Goal: Task Accomplishment & Management: Use online tool/utility

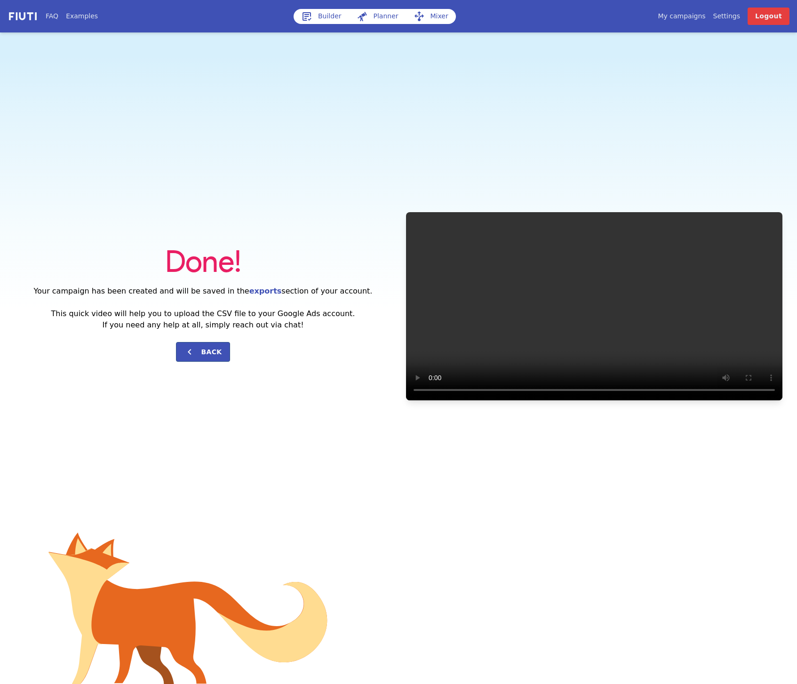
drag, startPoint x: 374, startPoint y: 75, endPoint x: 360, endPoint y: 28, distance: 49.4
click at [375, 74] on div "Done! Your campaign has been created and will be saved in the exports section o…" at bounding box center [398, 305] width 797 height 547
click at [318, 20] on link "Builder" at bounding box center [322, 16] width 56 height 15
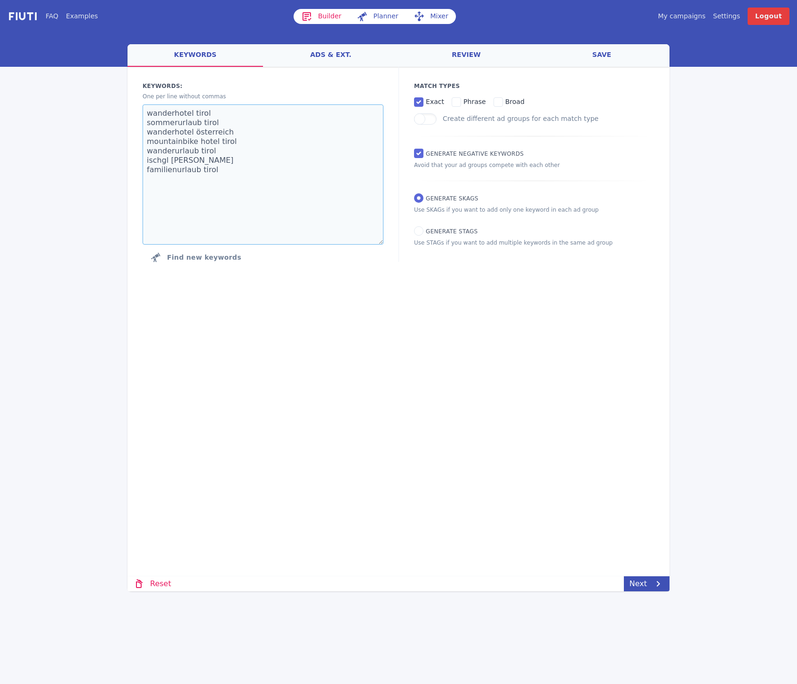
click at [255, 197] on textarea "wanderhotel tirol sommerurlaub tirol wanderhotel österreich mountainbike hotel …" at bounding box center [263, 174] width 241 height 140
paste textarea "seminarhotel salzkammergut seminarhotel wolfgangsee seminarhotel [GEOGRAPHIC_DA…"
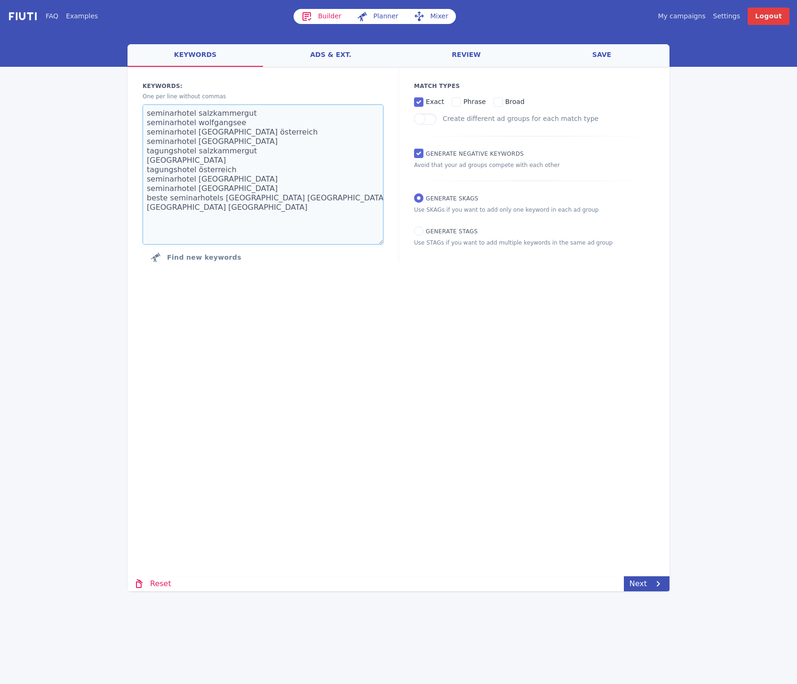
scroll to position [5, 0]
type textarea "seminarhotel salzkammergut seminarhotel wolfgangsee seminarhotel [GEOGRAPHIC_DA…"
click at [463, 101] on span "phrase" at bounding box center [474, 102] width 23 height 8
click at [461, 101] on input "phrase" at bounding box center [456, 101] width 9 height 9
checkbox input "true"
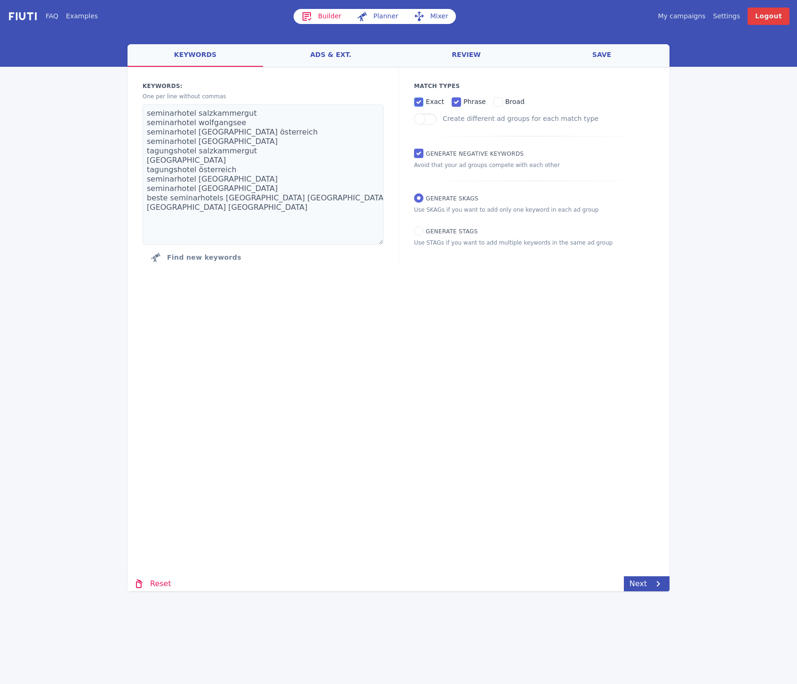
click at [414, 103] on input "exact" at bounding box center [418, 101] width 9 height 9
checkbox input "false"
click at [459, 101] on label "phrase" at bounding box center [469, 101] width 34 height 11
click at [459, 101] on input "phrase" at bounding box center [456, 101] width 9 height 9
checkbox input "false"
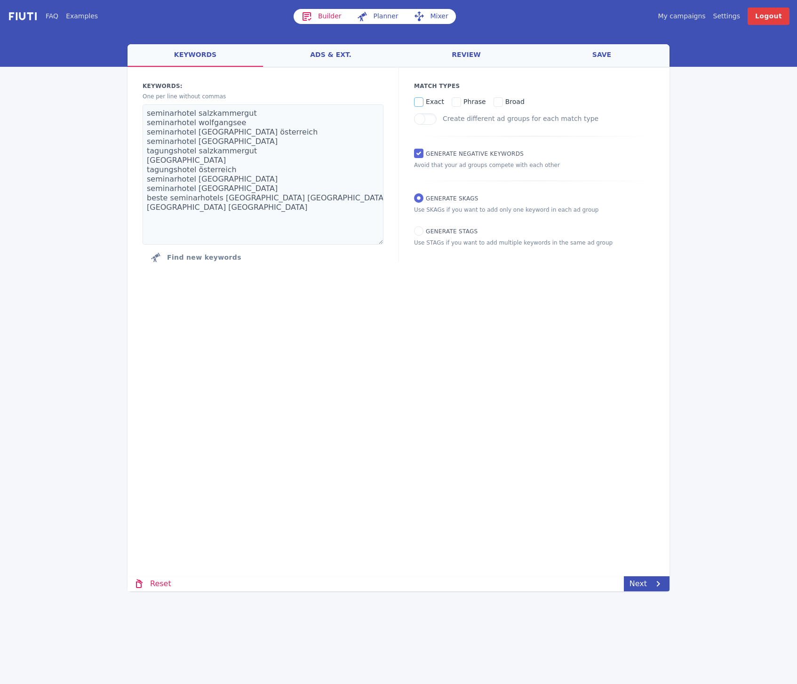
click at [420, 103] on input "exact" at bounding box center [418, 101] width 9 height 9
checkbox input "true"
click at [551, 484] on div "welcome keywords ads & ext. review save Loading... Loading Keywords: Ad groups:…" at bounding box center [399, 317] width 542 height 547
click at [650, 587] on link "Next" at bounding box center [647, 583] width 46 height 15
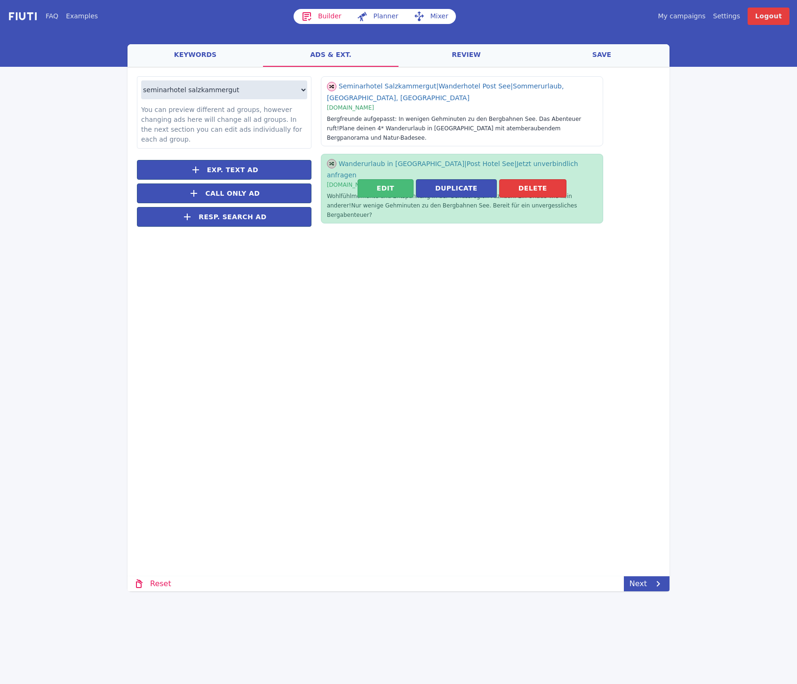
drag, startPoint x: 526, startPoint y: 157, endPoint x: 501, endPoint y: 124, distance: 40.9
click at [526, 179] on button "Delete" at bounding box center [532, 188] width 67 height 18
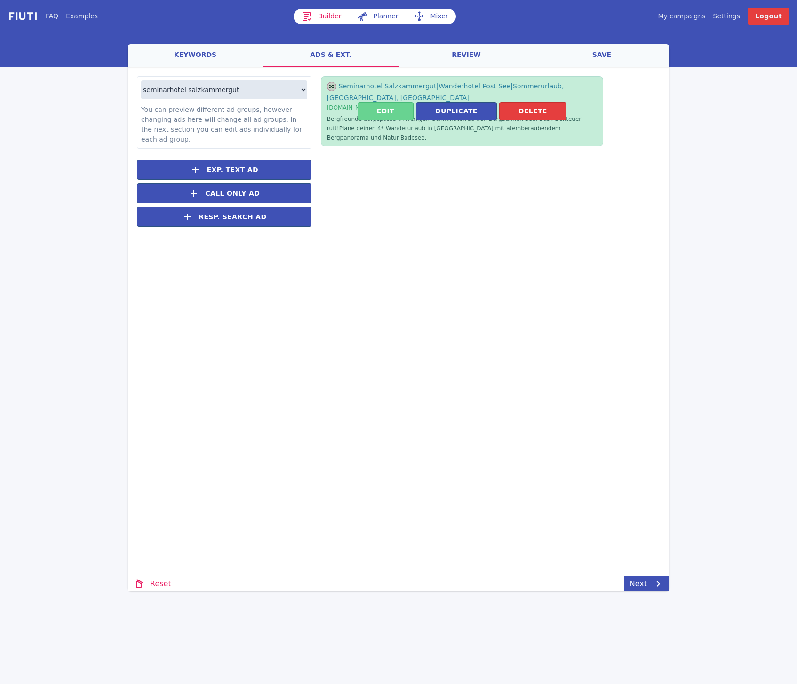
click at [405, 106] on button "Edit" at bounding box center [386, 111] width 56 height 18
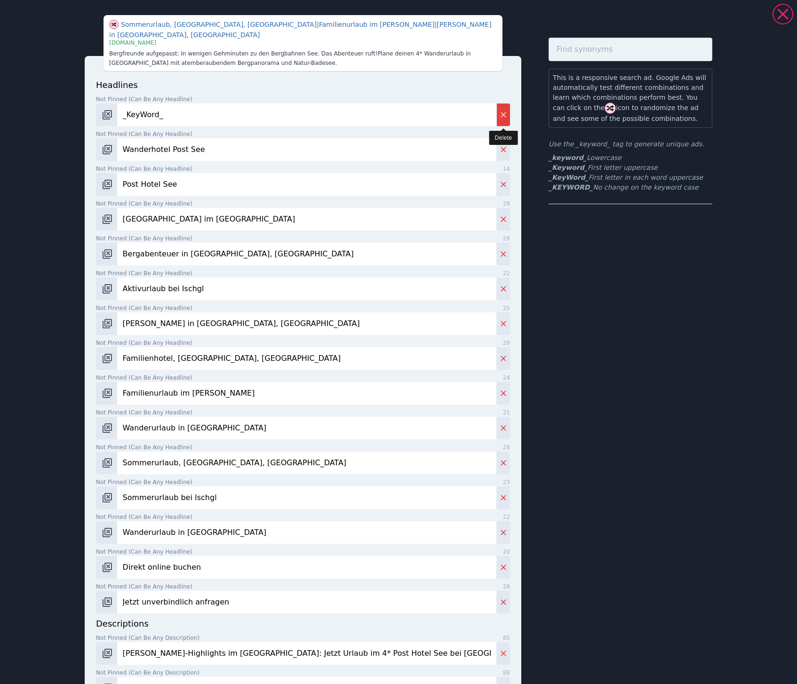
click at [503, 104] on button "Delete" at bounding box center [503, 115] width 14 height 23
type input "Wanderhotel Post See"
type input "Post Hotel See"
type input "[GEOGRAPHIC_DATA] im [GEOGRAPHIC_DATA]"
type input "Bergabenteuer in [GEOGRAPHIC_DATA], [GEOGRAPHIC_DATA]"
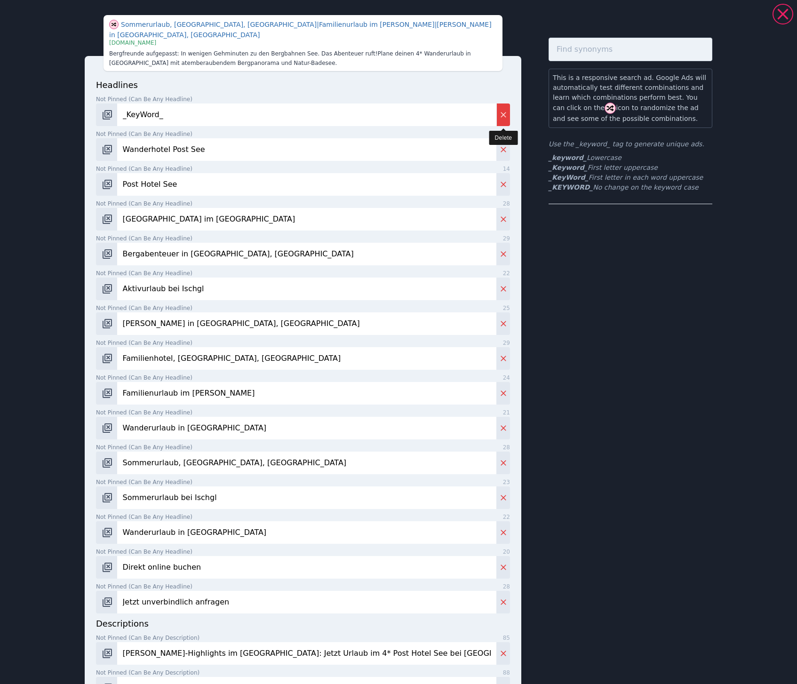
type input "Aktivurlaub bei Ischgl"
type input "[PERSON_NAME] in [GEOGRAPHIC_DATA], [GEOGRAPHIC_DATA]"
type input "Familienhotel, [GEOGRAPHIC_DATA], [GEOGRAPHIC_DATA]"
type input "Familienurlaub im [PERSON_NAME]"
type input "Wanderurlaub in [GEOGRAPHIC_DATA]"
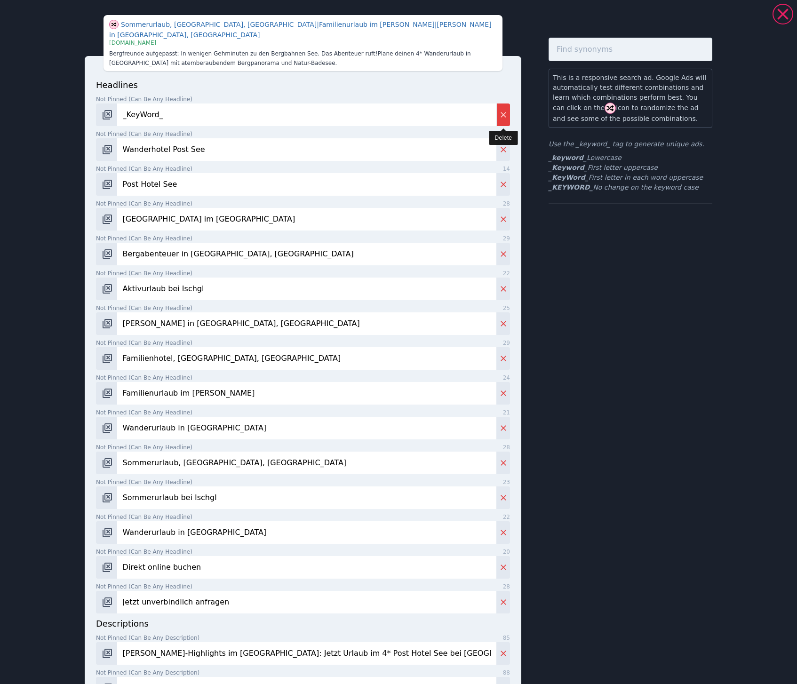
type input "Sommerurlaub, [GEOGRAPHIC_DATA], [GEOGRAPHIC_DATA]"
type input "Sommerurlaub bei Ischgl"
type input "Wanderurlaub in [GEOGRAPHIC_DATA]"
type input "Direkt online buchen"
type input "Jetzt unverbindlich anfragen"
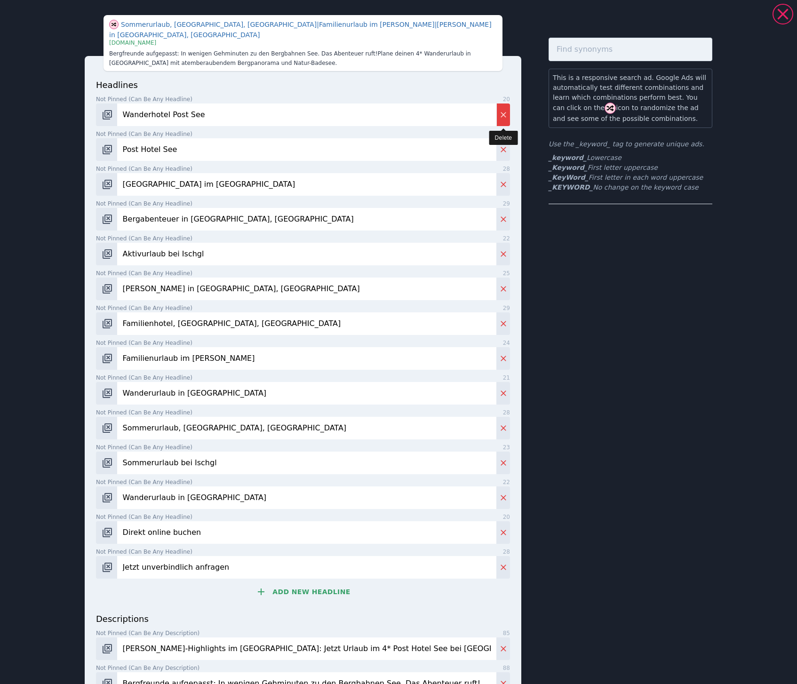
click at [503, 104] on button "Delete" at bounding box center [503, 115] width 14 height 23
type input "Post Hotel See"
type input "[GEOGRAPHIC_DATA] im [GEOGRAPHIC_DATA]"
type input "Bergabenteuer in [GEOGRAPHIC_DATA], [GEOGRAPHIC_DATA]"
type input "Aktivurlaub bei Ischgl"
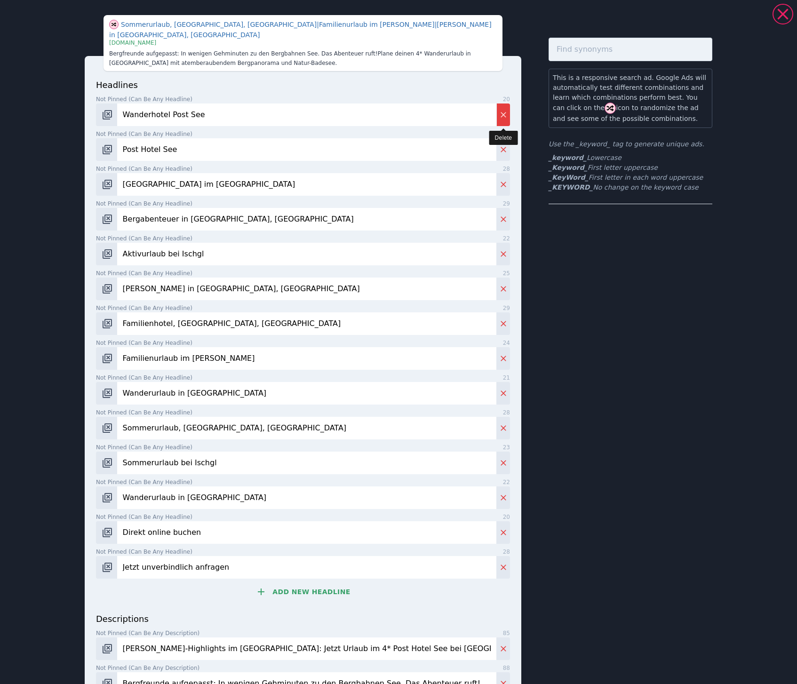
type input "[PERSON_NAME] in [GEOGRAPHIC_DATA], [GEOGRAPHIC_DATA]"
type input "Familienhotel, [GEOGRAPHIC_DATA], [GEOGRAPHIC_DATA]"
type input "Familienurlaub im [PERSON_NAME]"
type input "Wanderurlaub in [GEOGRAPHIC_DATA]"
type input "Sommerurlaub, [GEOGRAPHIC_DATA], [GEOGRAPHIC_DATA]"
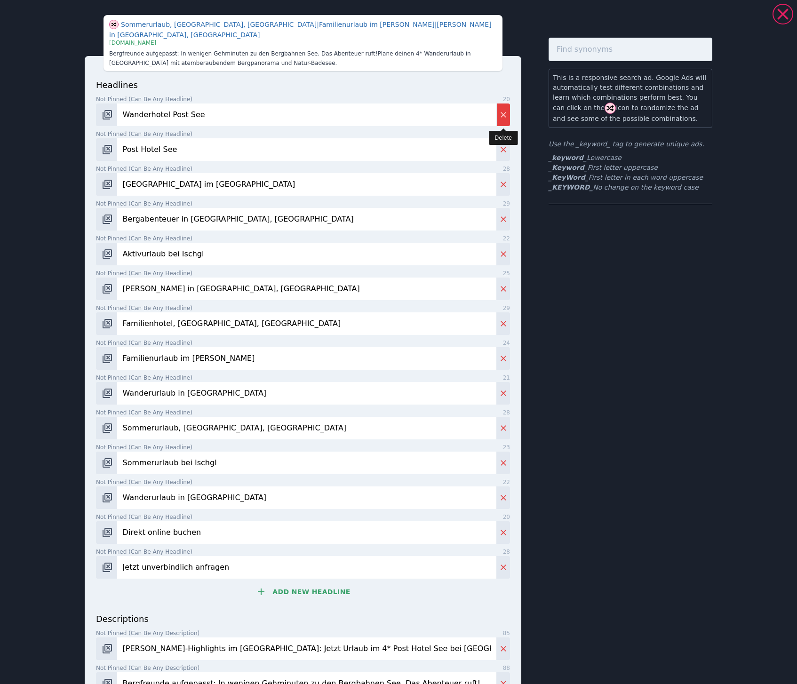
type input "Sommerurlaub bei Ischgl"
type input "Wanderurlaub in [GEOGRAPHIC_DATA]"
type input "Direkt online buchen"
type input "Jetzt unverbindlich anfragen"
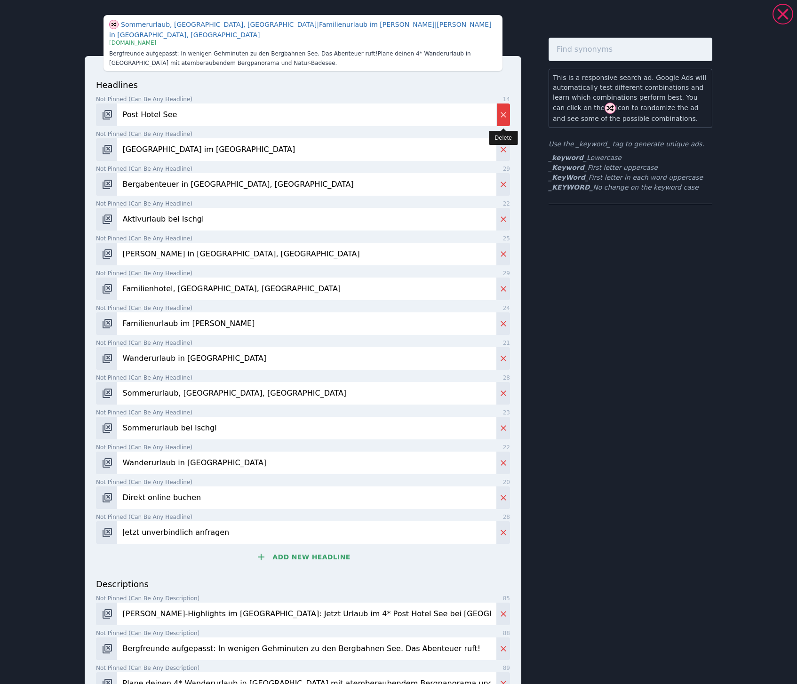
click at [503, 104] on button "Delete" at bounding box center [503, 115] width 14 height 23
type input "[GEOGRAPHIC_DATA] im [GEOGRAPHIC_DATA]"
type input "Bergabenteuer in [GEOGRAPHIC_DATA], [GEOGRAPHIC_DATA]"
type input "Aktivurlaub bei Ischgl"
type input "[PERSON_NAME] in [GEOGRAPHIC_DATA], [GEOGRAPHIC_DATA]"
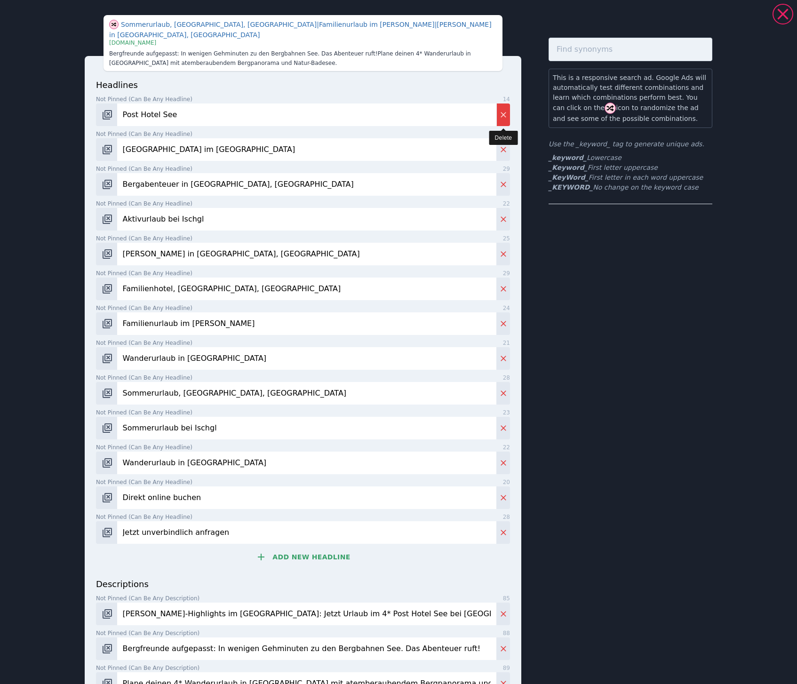
type input "Familienhotel, [GEOGRAPHIC_DATA], [GEOGRAPHIC_DATA]"
type input "Familienurlaub im [PERSON_NAME]"
type input "Wanderurlaub in [GEOGRAPHIC_DATA]"
type input "Sommerurlaub, [GEOGRAPHIC_DATA], [GEOGRAPHIC_DATA]"
type input "Sommerurlaub bei Ischgl"
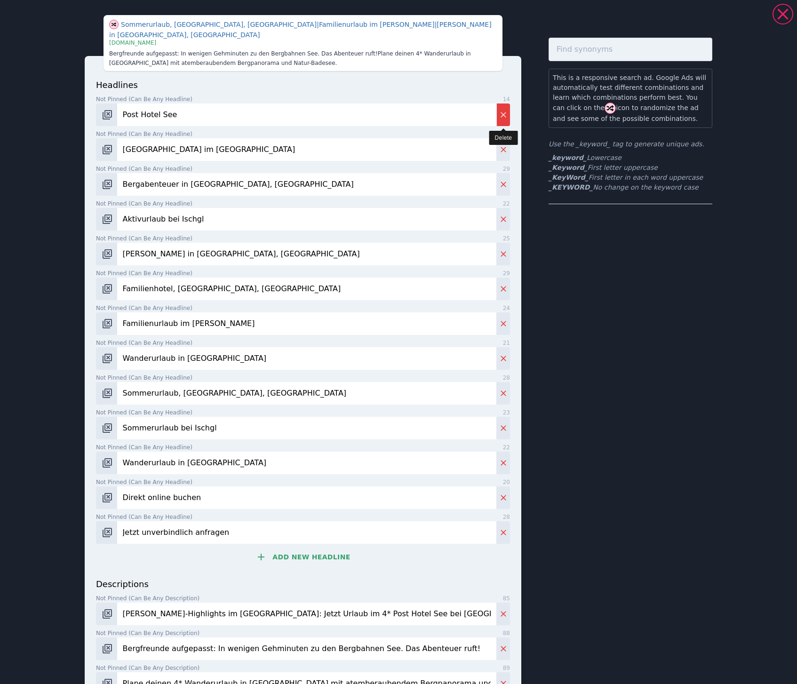
type input "Wanderurlaub in [GEOGRAPHIC_DATA]"
type input "Direkt online buchen"
type input "Jetzt unverbindlich anfragen"
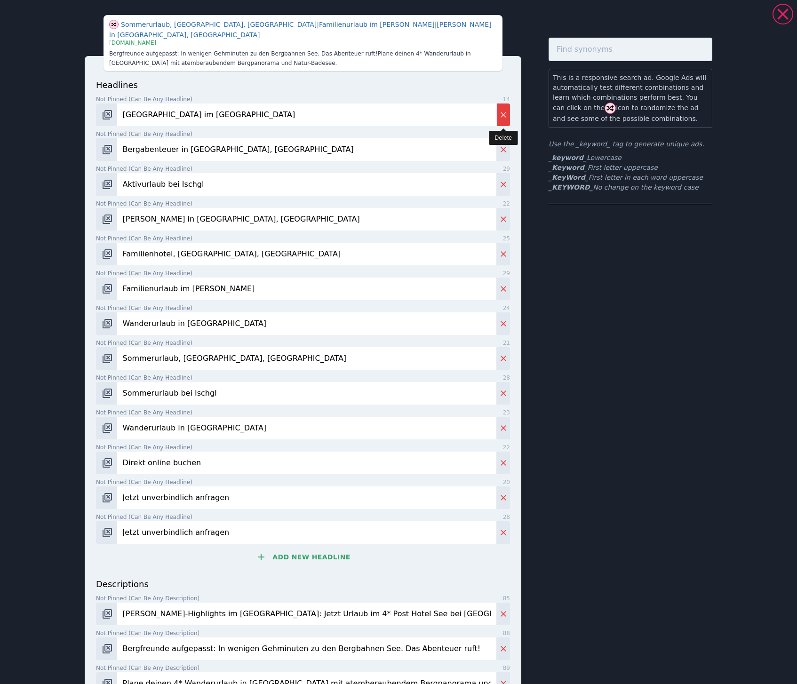
click at [503, 104] on button "Delete" at bounding box center [503, 115] width 14 height 23
type input "Bergabenteuer in [GEOGRAPHIC_DATA], [GEOGRAPHIC_DATA]"
type input "Aktivurlaub bei Ischgl"
type input "[PERSON_NAME] in [GEOGRAPHIC_DATA], [GEOGRAPHIC_DATA]"
type input "Familienhotel, [GEOGRAPHIC_DATA], [GEOGRAPHIC_DATA]"
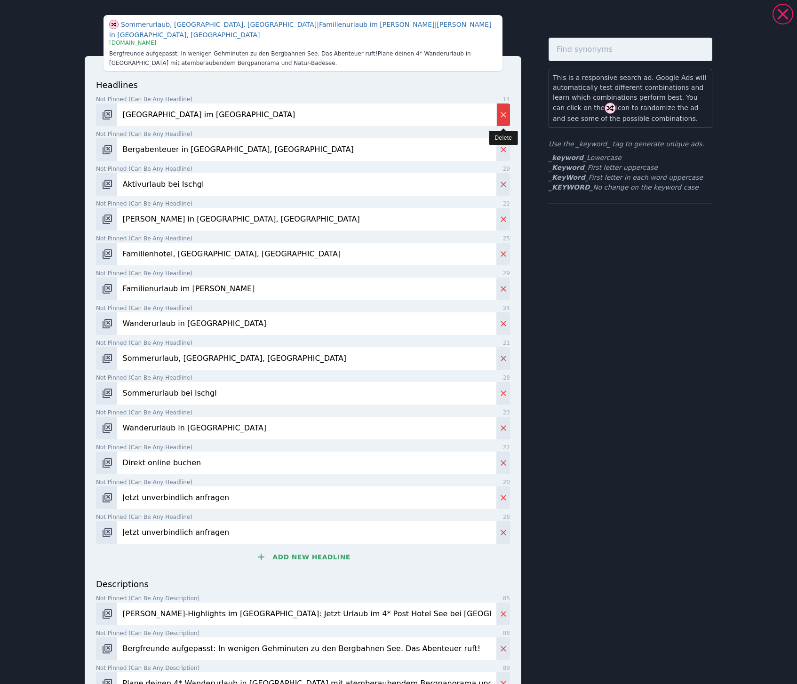
type input "Familienurlaub im [PERSON_NAME]"
type input "Wanderurlaub in [GEOGRAPHIC_DATA]"
type input "Sommerurlaub, [GEOGRAPHIC_DATA], [GEOGRAPHIC_DATA]"
type input "Sommerurlaub bei Ischgl"
type input "Wanderurlaub in [GEOGRAPHIC_DATA]"
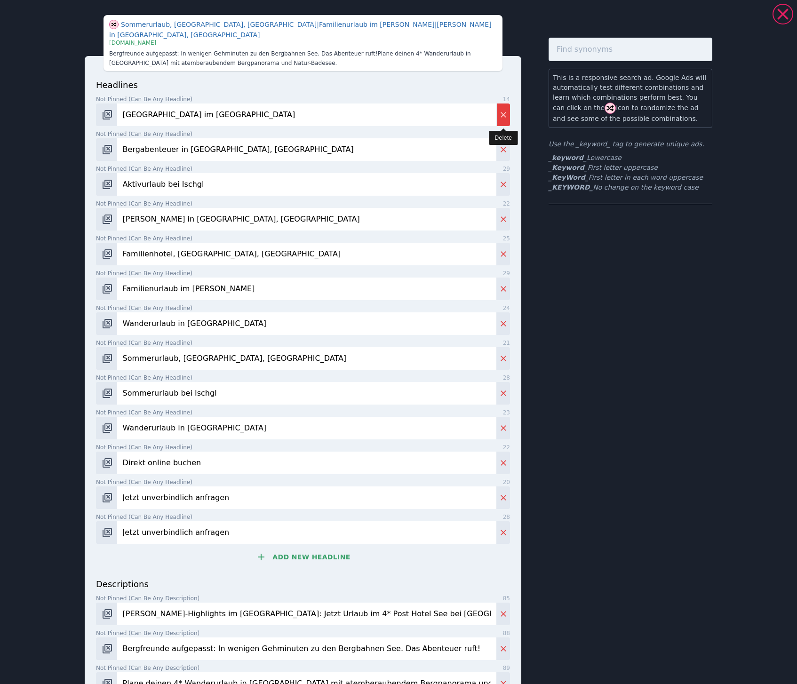
type input "Direkt online buchen"
type input "Jetzt unverbindlich anfragen"
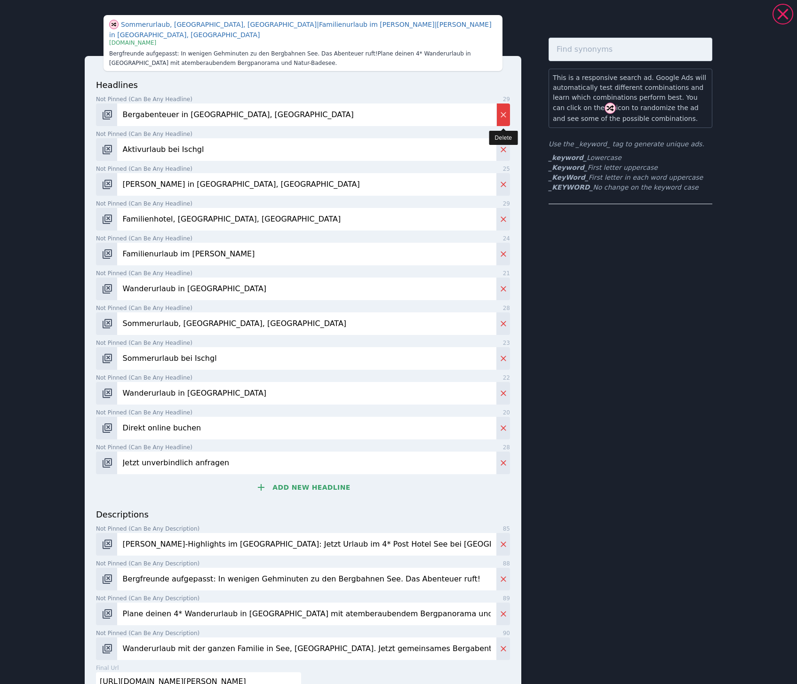
click at [503, 104] on button "Delete" at bounding box center [503, 115] width 14 height 23
type input "Aktivurlaub bei Ischgl"
type input "[PERSON_NAME] in [GEOGRAPHIC_DATA], [GEOGRAPHIC_DATA]"
type input "Familienhotel, [GEOGRAPHIC_DATA], [GEOGRAPHIC_DATA]"
type input "Familienurlaub im [PERSON_NAME]"
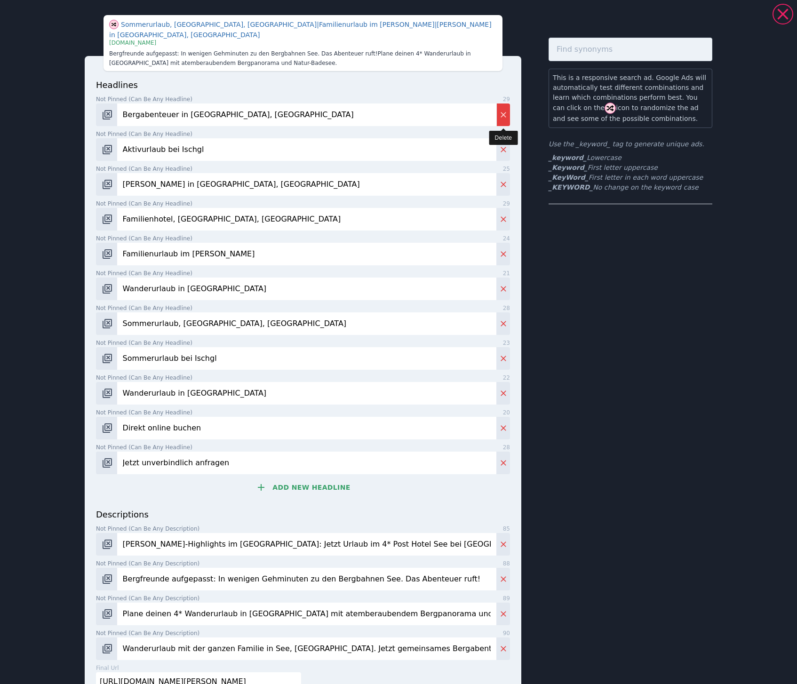
type input "Wanderurlaub in [GEOGRAPHIC_DATA]"
type input "Sommerurlaub, [GEOGRAPHIC_DATA], [GEOGRAPHIC_DATA]"
type input "Sommerurlaub bei Ischgl"
type input "Wanderurlaub in [GEOGRAPHIC_DATA]"
type input "Direkt online buchen"
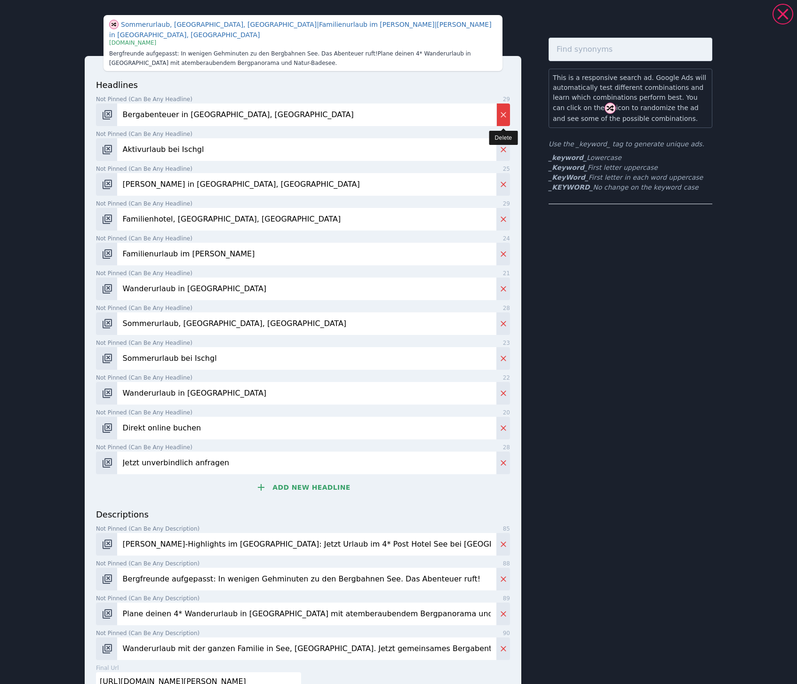
type input "Jetzt unverbindlich anfragen"
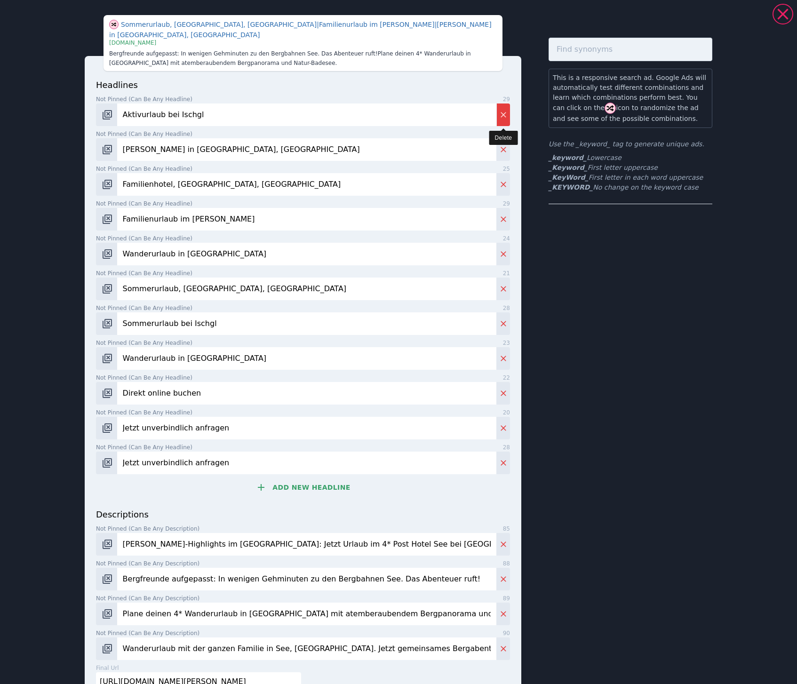
click at [503, 104] on button "Delete" at bounding box center [503, 115] width 14 height 23
type input "[PERSON_NAME] in [GEOGRAPHIC_DATA], [GEOGRAPHIC_DATA]"
type input "Familienhotel, [GEOGRAPHIC_DATA], [GEOGRAPHIC_DATA]"
type input "Familienurlaub im [PERSON_NAME]"
type input "Wanderurlaub in [GEOGRAPHIC_DATA]"
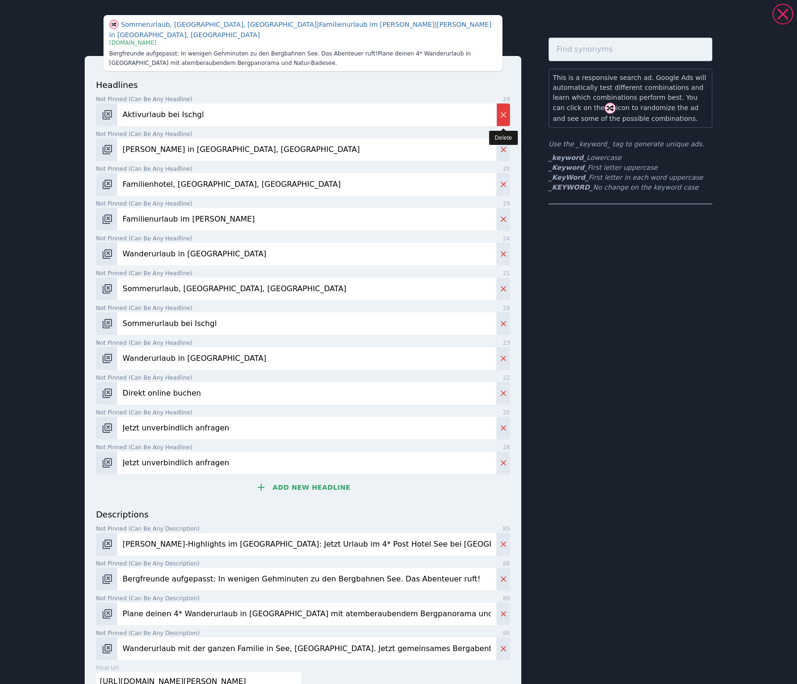
type input "Sommerurlaub, [GEOGRAPHIC_DATA], [GEOGRAPHIC_DATA]"
type input "Sommerurlaub bei Ischgl"
type input "Wanderurlaub in [GEOGRAPHIC_DATA]"
type input "Direkt online buchen"
type input "Jetzt unverbindlich anfragen"
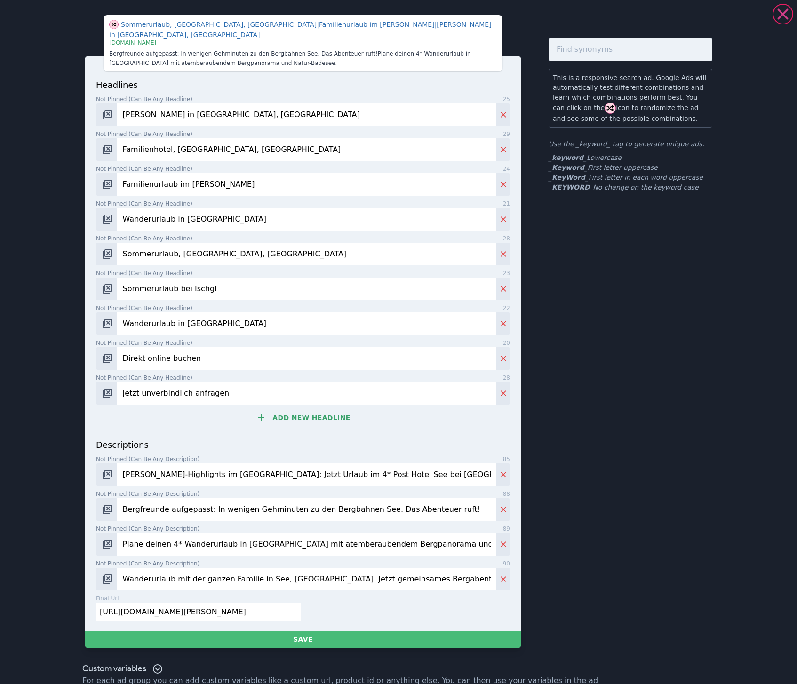
click at [782, 12] on icon at bounding box center [782, 13] width 11 height 11
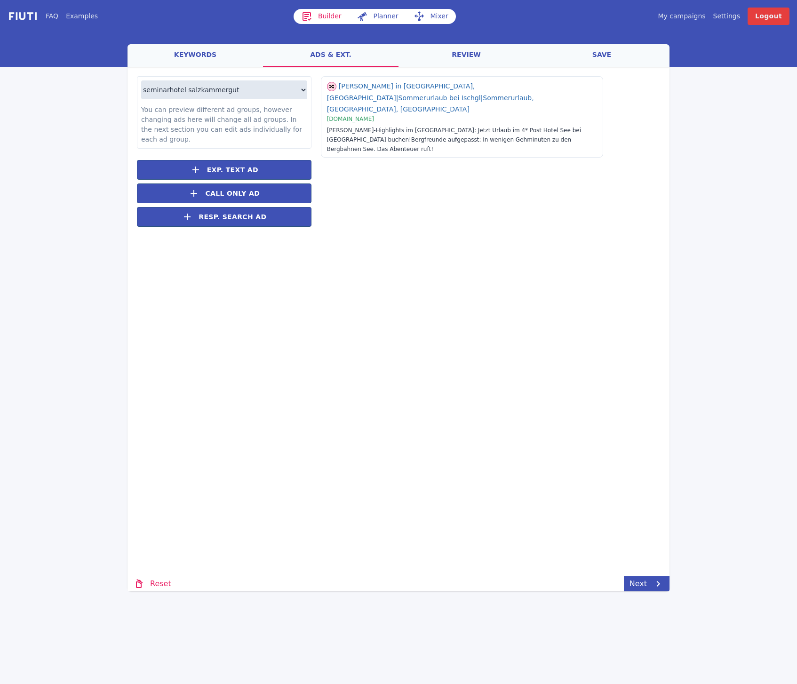
click at [577, 230] on div "[PERSON_NAME] in [GEOGRAPHIC_DATA], [GEOGRAPHIC_DATA] | Sommerurlaub bei [GEOGR…" at bounding box center [485, 156] width 349 height 160
click at [264, 220] on button "Resp. Search Ad" at bounding box center [224, 217] width 175 height 20
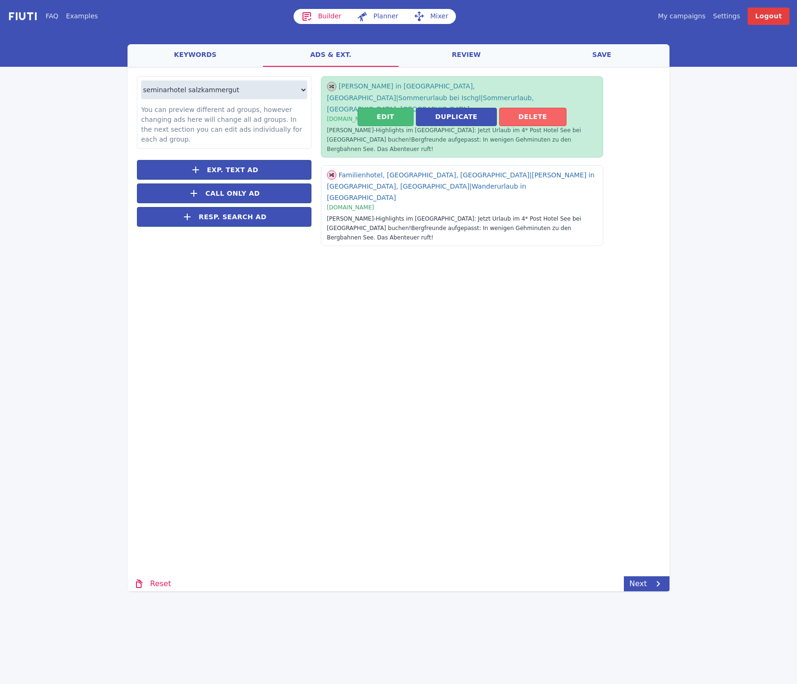
click at [538, 108] on button "Delete" at bounding box center [532, 117] width 67 height 18
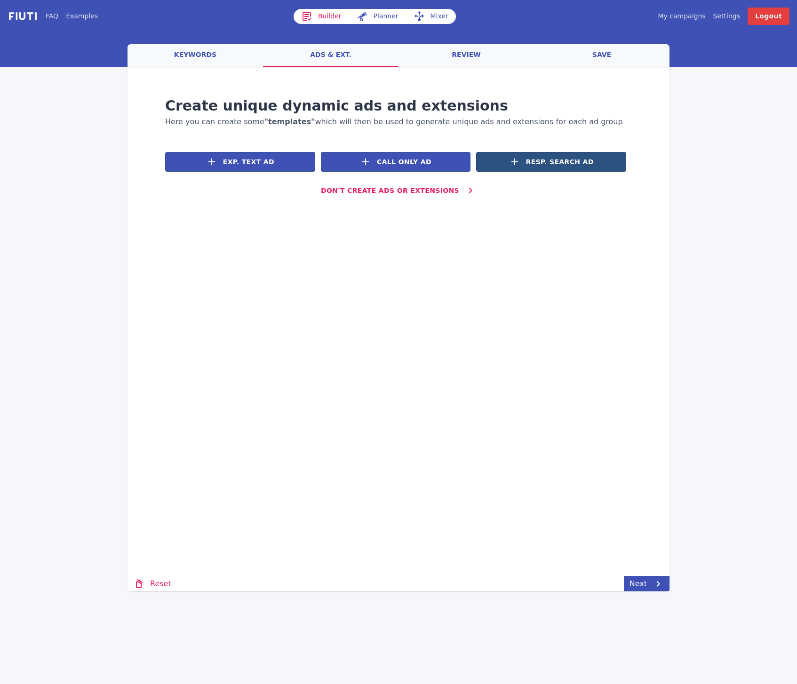
click at [528, 160] on button "Resp. Search Ad" at bounding box center [551, 162] width 150 height 20
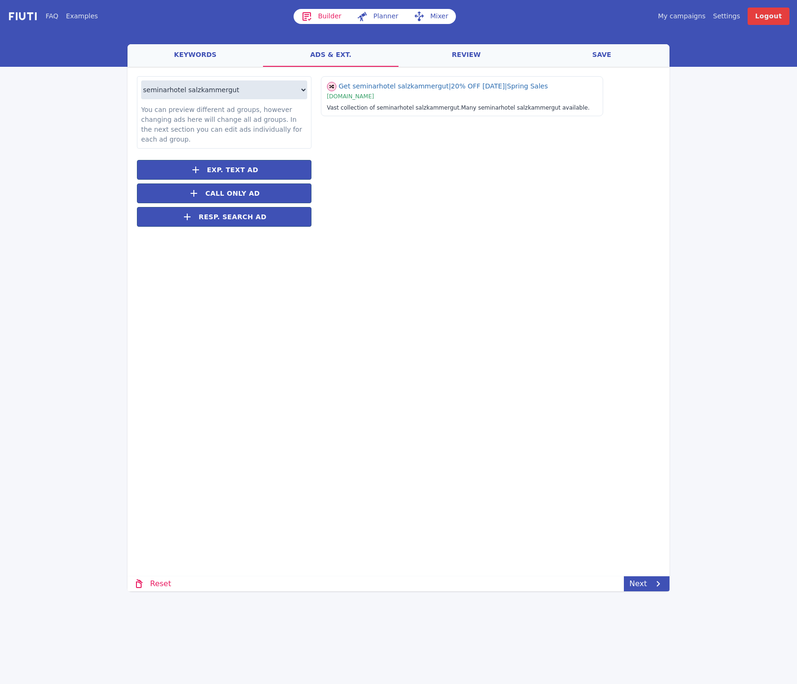
drag, startPoint x: 449, startPoint y: 144, endPoint x: 455, endPoint y: 125, distance: 19.3
click at [449, 144] on div "Get seminarhotel salzkammergut | 20% OFF [DATE] | Spring Sales | [DOMAIN_NAME] …" at bounding box center [485, 156] width 349 height 160
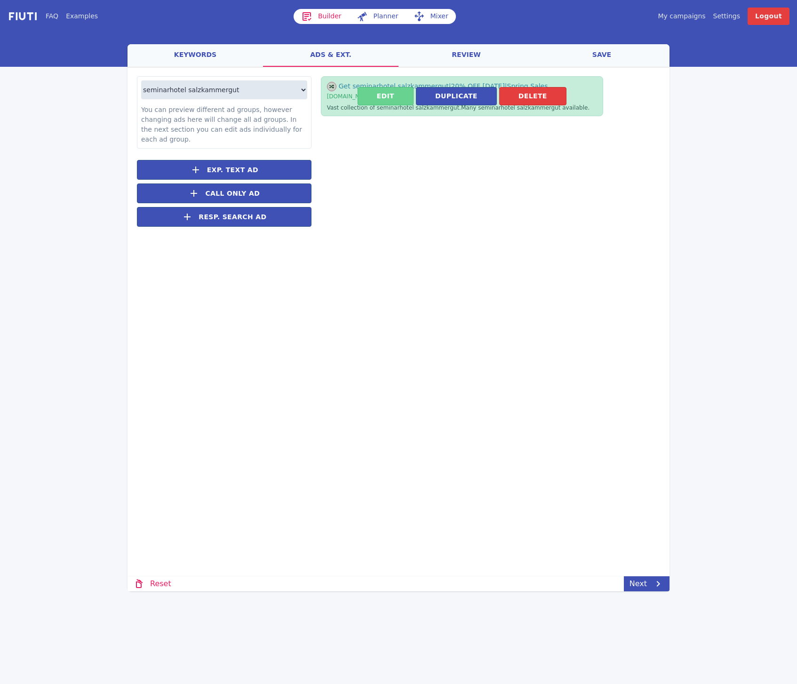
click at [407, 97] on button "Edit" at bounding box center [386, 96] width 56 height 18
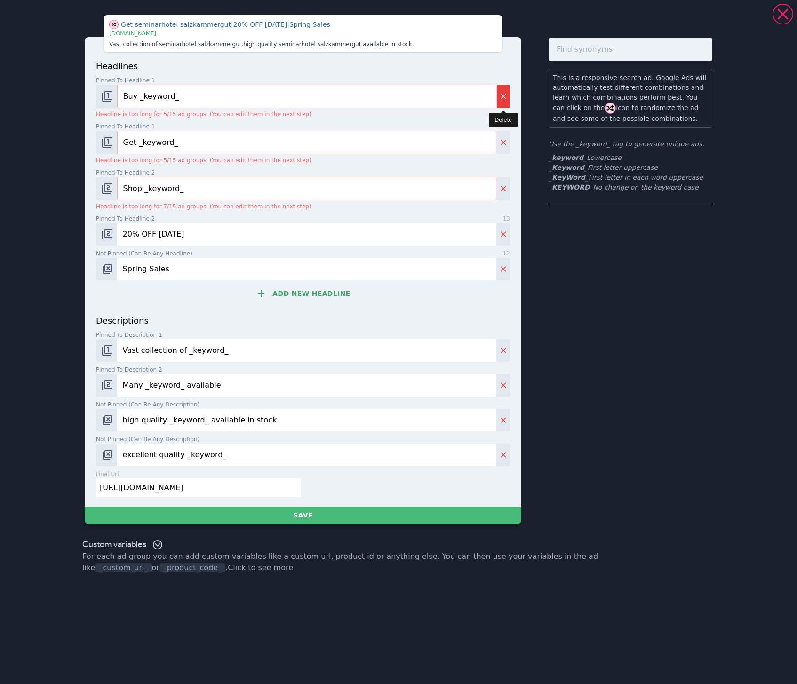
click at [501, 99] on icon "Delete" at bounding box center [503, 96] width 9 height 9
type input "Get _keyword_"
type input "Shop _keyword_"
type input "20% OFF [DATE]"
type input "Spring Sales"
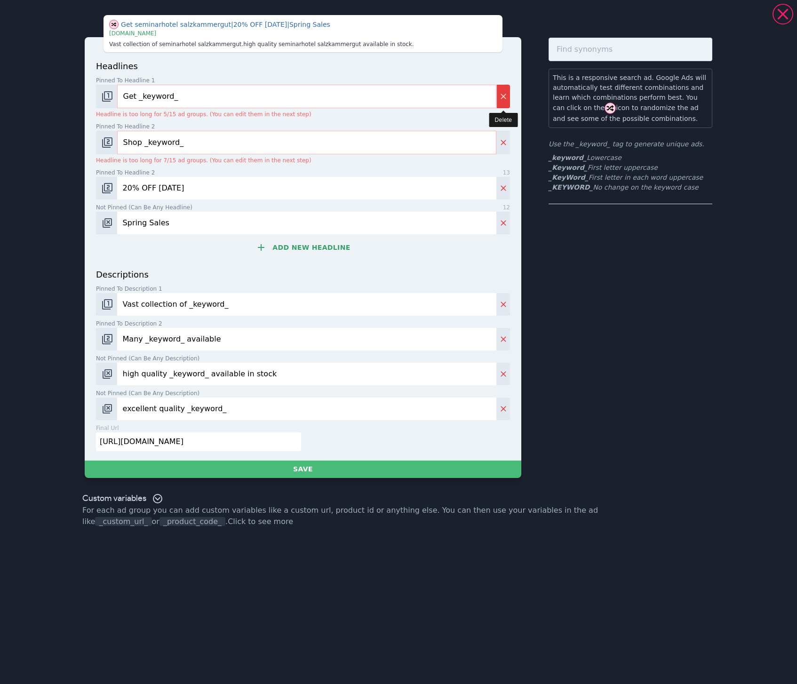
click at [501, 99] on icon "Delete" at bounding box center [504, 97] width 6 height 6
type input "Shop _keyword_"
type input "20% OFF [DATE]"
type input "Spring Sales"
click at [496, 99] on input "Shop _keyword_" at bounding box center [306, 97] width 379 height 24
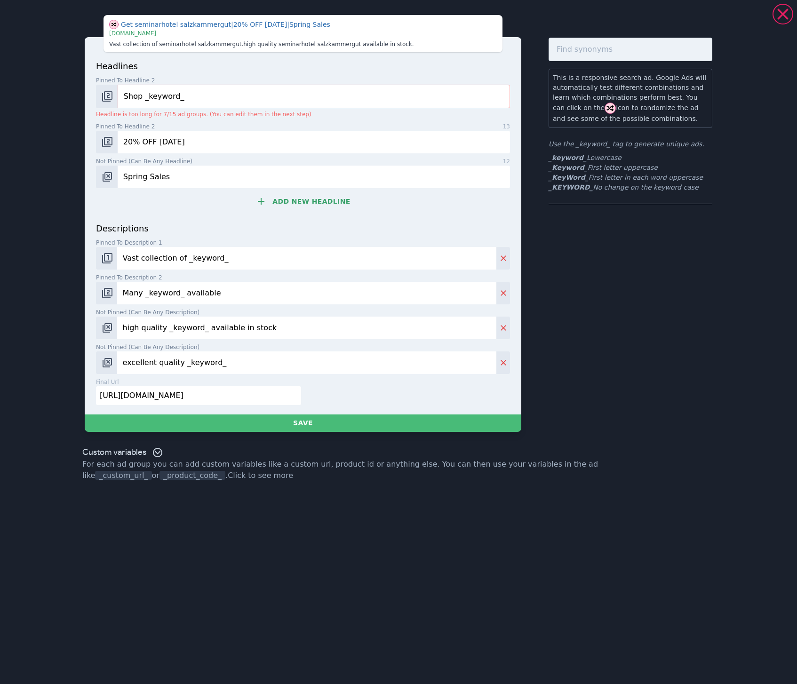
click at [501, 98] on input "Shop _keyword_" at bounding box center [314, 97] width 392 height 24
click at [506, 265] on button "Delete" at bounding box center [503, 258] width 14 height 23
type input "Many _keyword_ available"
type input "high quality _keyword_ available in stock"
type input "excellent quality _keyword_"
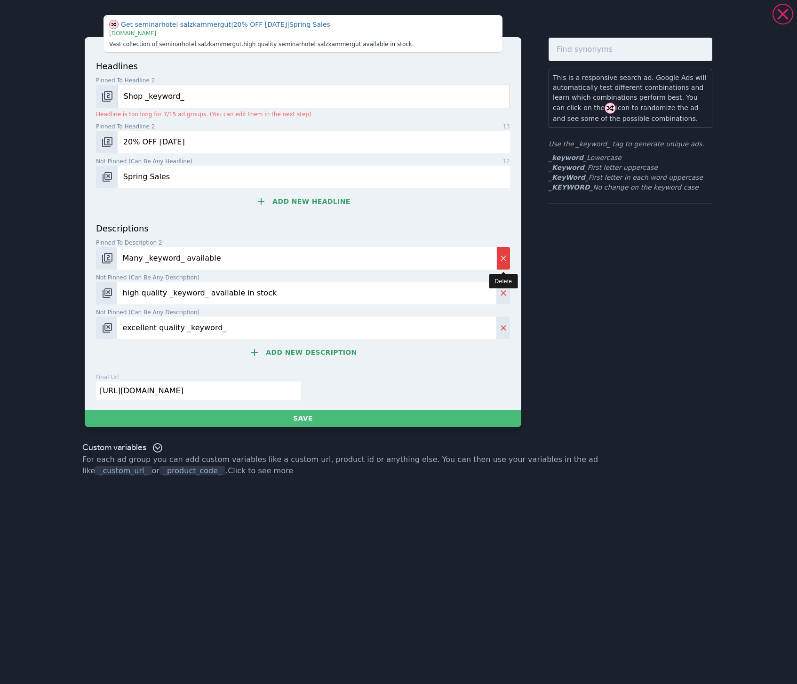
click at [506, 265] on button "Delete" at bounding box center [503, 258] width 14 height 23
type input "high quality _keyword_ available in stock"
type input "excellent quality _keyword_"
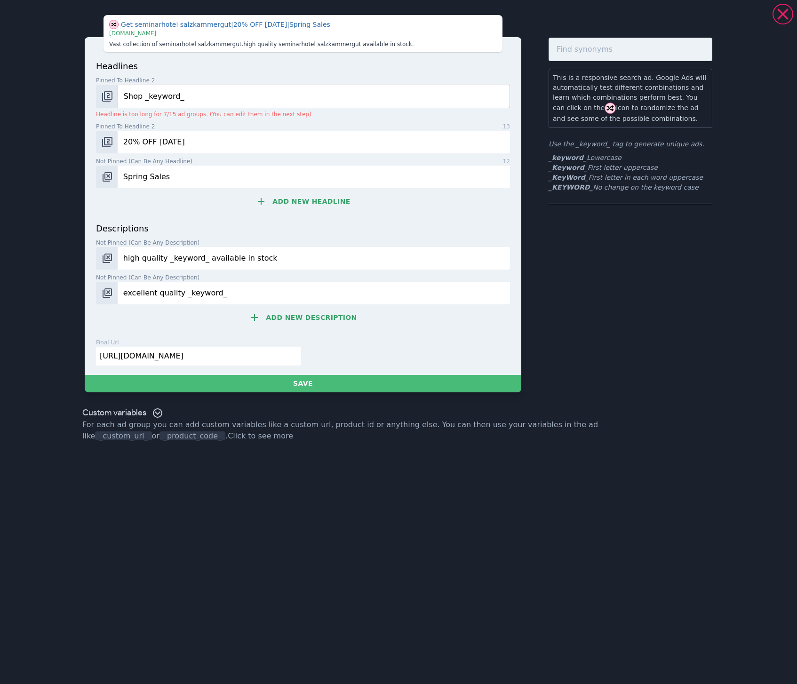
click at [506, 265] on input "high quality _keyword_ available in stock" at bounding box center [314, 258] width 392 height 23
click at [209, 353] on input "[URL][DOMAIN_NAME]" at bounding box center [198, 356] width 205 height 19
paste input "[URL][DOMAIN_NAME][PERSON_NAME]"
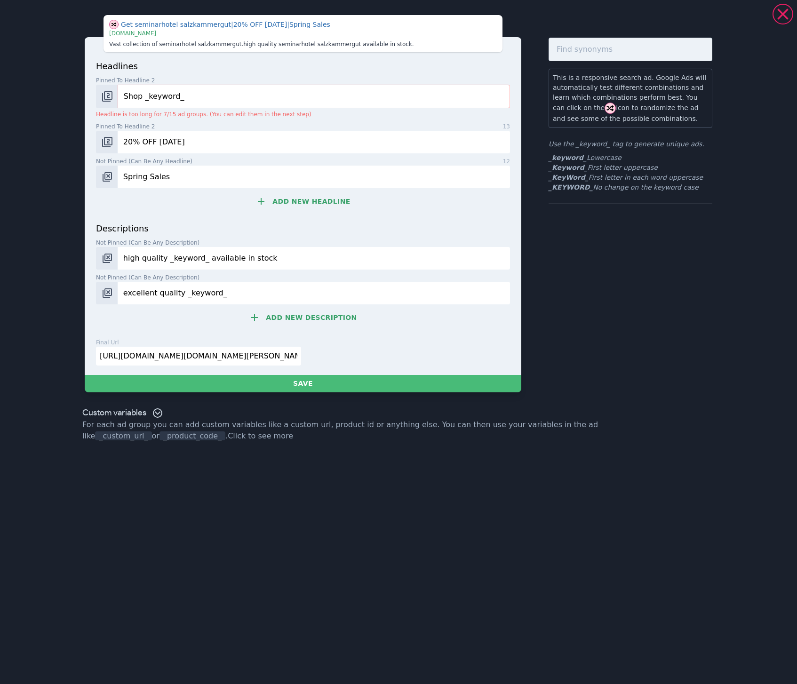
scroll to position [0, 98]
paste input "[DOMAIN_NAME][URL][PERSON_NAME]"
type input "[URL][DOMAIN_NAME][PERSON_NAME]"
click at [228, 139] on input "20% OFF [DATE]" at bounding box center [314, 142] width 392 height 23
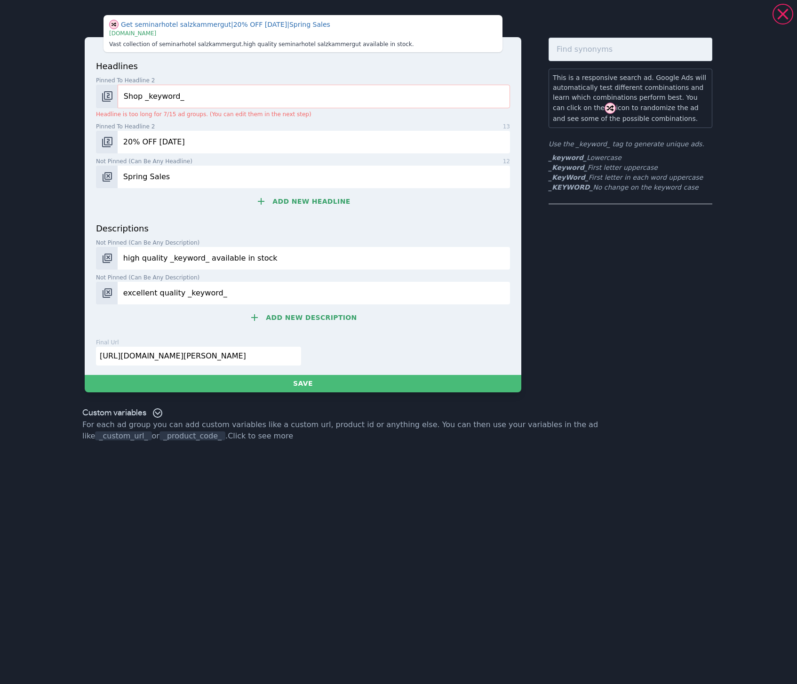
click at [228, 139] on input "20% OFF [DATE]" at bounding box center [314, 142] width 392 height 23
click at [115, 83] on span "Pinned to headline 2" at bounding box center [125, 80] width 59 height 8
click at [118, 85] on input "Shop _keyword_" at bounding box center [314, 97] width 392 height 24
click at [109, 95] on img "Change pinned position" at bounding box center [107, 96] width 11 height 11
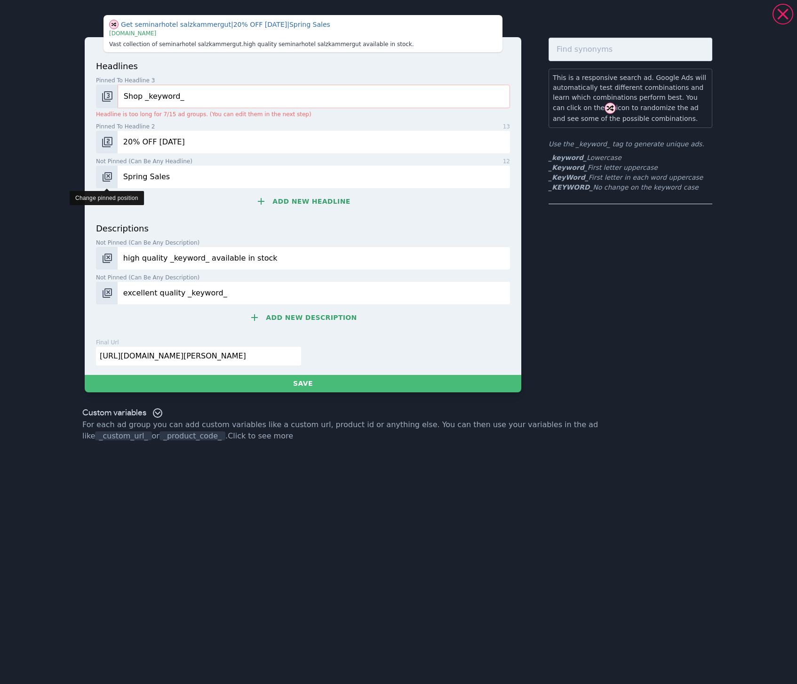
drag, startPoint x: 109, startPoint y: 168, endPoint x: 109, endPoint y: 162, distance: 6.1
click at [109, 168] on button "Change pinned position" at bounding box center [107, 177] width 22 height 23
click at [110, 146] on img "Change pinned position" at bounding box center [107, 141] width 11 height 11
click at [109, 179] on img "Change pinned position" at bounding box center [107, 176] width 11 height 11
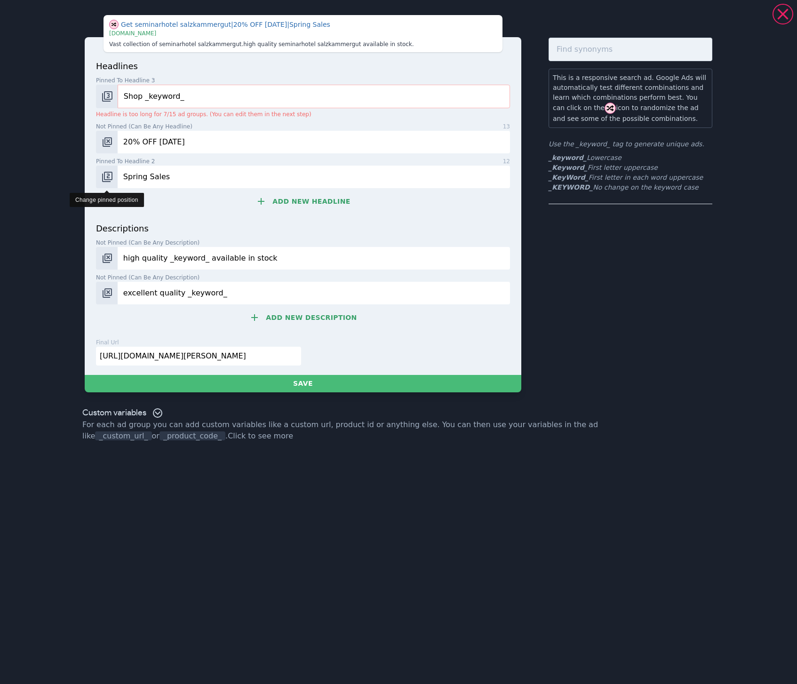
click at [109, 179] on img "Change pinned position" at bounding box center [107, 176] width 11 height 11
click at [115, 89] on button "Change pinned position" at bounding box center [107, 97] width 22 height 24
click at [114, 183] on button "Change pinned position" at bounding box center [107, 177] width 22 height 23
click at [295, 197] on button "Add new headline" at bounding box center [303, 201] width 414 height 19
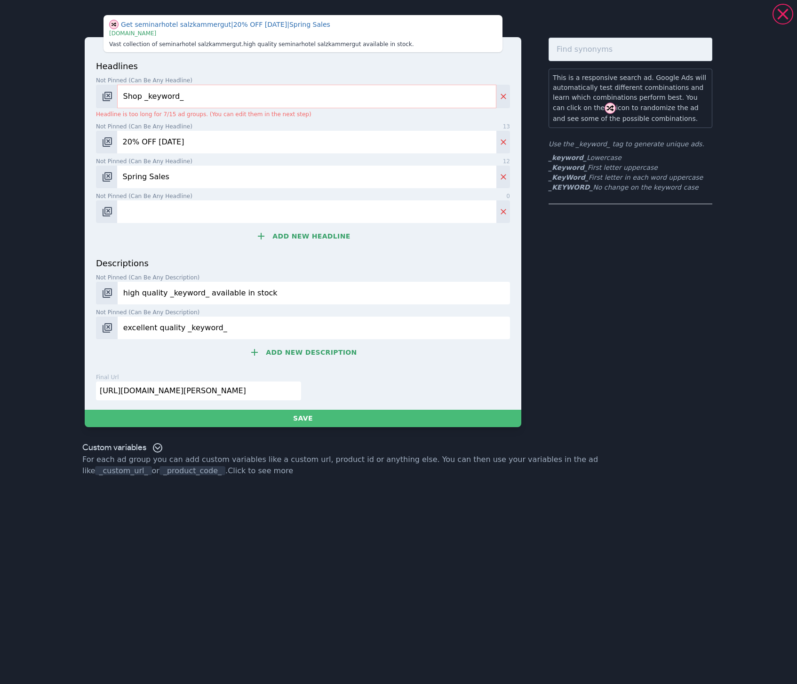
click at [202, 102] on input "Shop _keyword_" at bounding box center [306, 97] width 379 height 24
drag, startPoint x: 207, startPoint y: 94, endPoint x: 107, endPoint y: 93, distance: 100.2
click at [107, 93] on div "Shop _keyword_" at bounding box center [303, 97] width 414 height 24
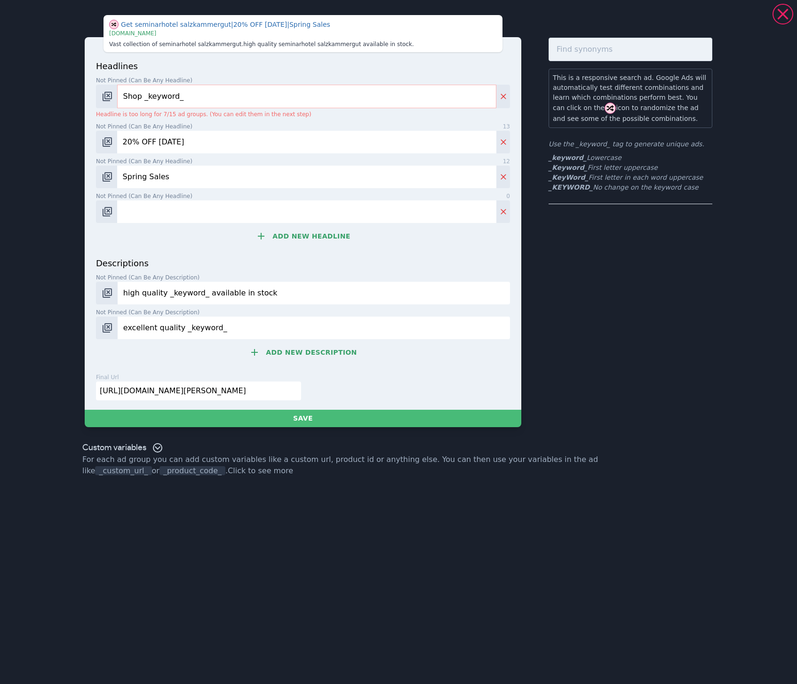
paste input "eminarhotel Grand [PERSON_NAME]"
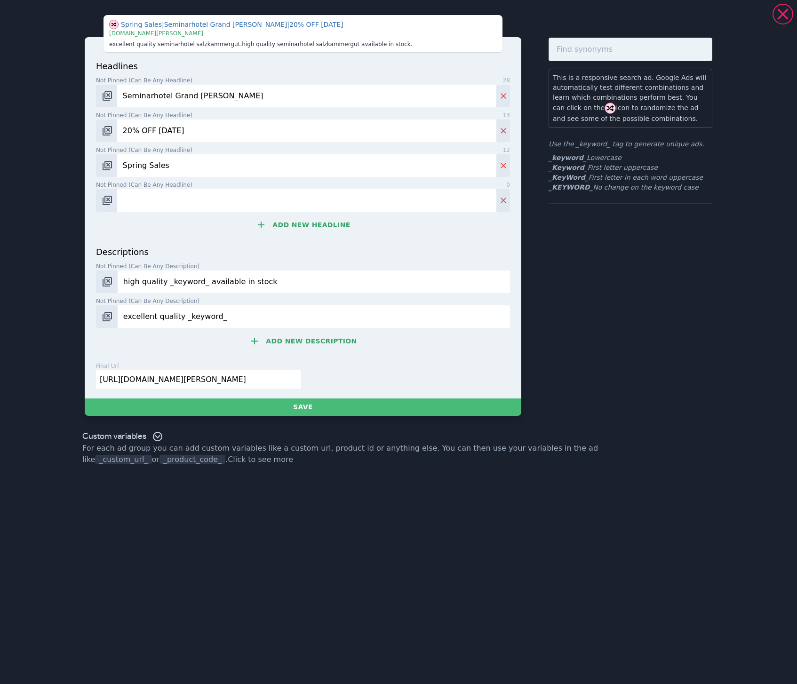
type input "Seminarhotel Grand [PERSON_NAME]"
click at [247, 136] on input "20% OFF [DATE]" at bounding box center [306, 131] width 379 height 23
paste input "Tagungshotel Grand [PERSON_NAME]"
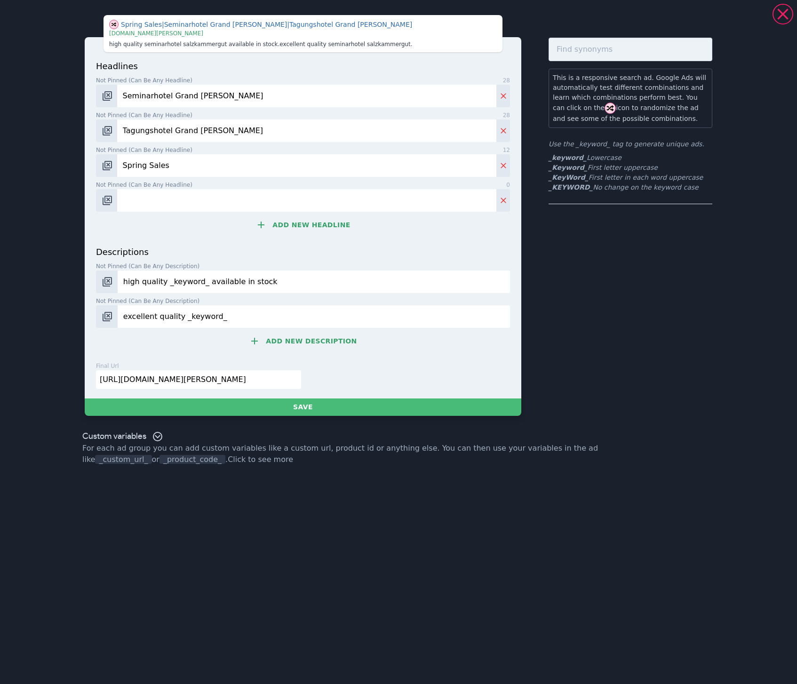
type input "Tagungshotel Grand [PERSON_NAME]"
click at [212, 165] on input "Spring Sales" at bounding box center [306, 165] width 379 height 23
paste input "4* Seminarhotel, [GEOGRAPHIC_DATA]"
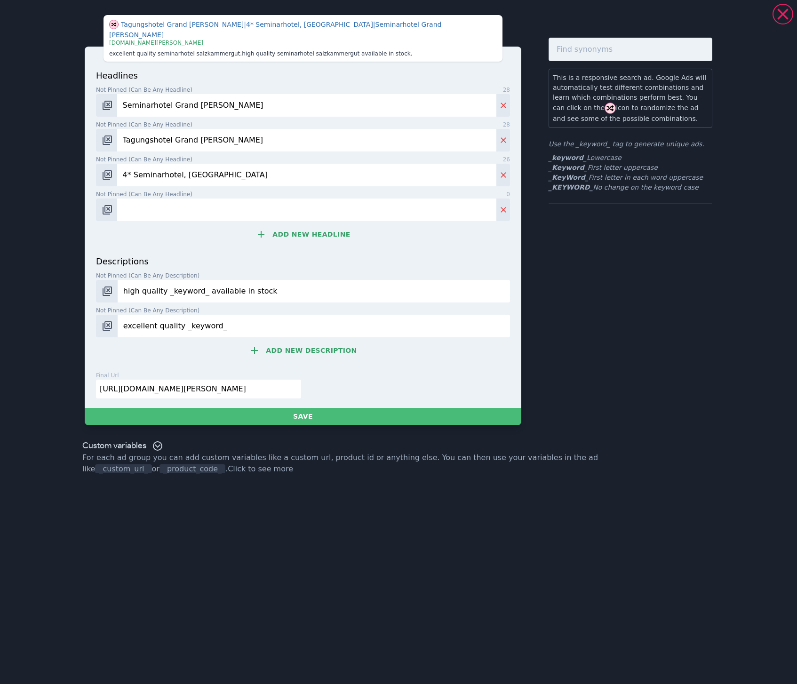
type input "4* Seminarhotel, [GEOGRAPHIC_DATA]"
click at [173, 200] on input "Not pinned (Can be any headline) 0" at bounding box center [306, 210] width 379 height 23
paste input "Seminar- & Tagungshotel"
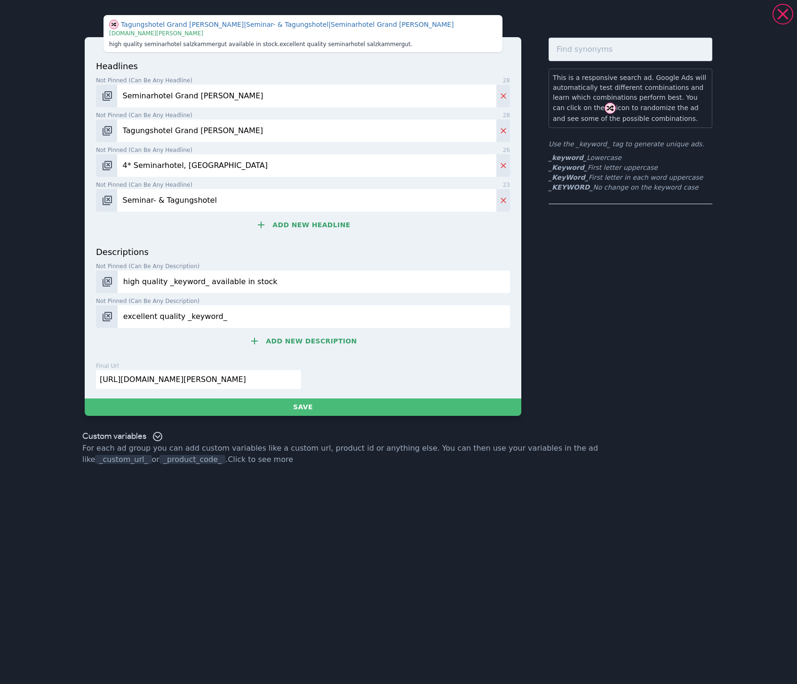
type input "Seminar- & Tagungshotel"
drag, startPoint x: 331, startPoint y: 236, endPoint x: 324, endPoint y: 232, distance: 8.0
click at [331, 236] on div "headlines Not pinned (Can be any headline) 28 Seminarhotel Grand [PERSON_NAME] …" at bounding box center [303, 153] width 414 height 186
click at [312, 223] on button "Add new headline" at bounding box center [303, 224] width 414 height 19
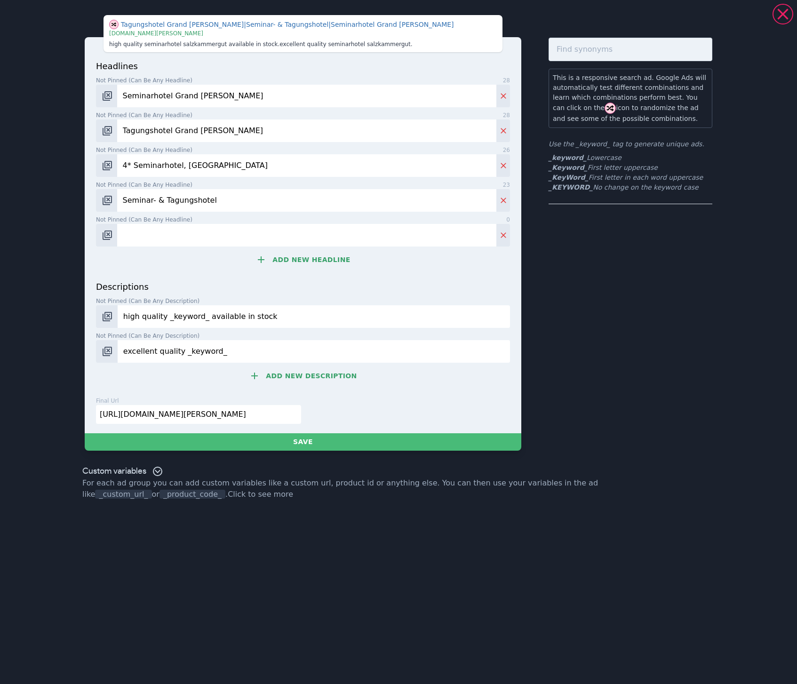
click at [226, 238] on input "Not pinned (Can be any headline) 0" at bounding box center [306, 235] width 379 height 23
paste input "Hotel in [GEOGRAPHIC_DATA]"
type input "Hotel in [GEOGRAPHIC_DATA]"
click at [293, 263] on button "Add new headline" at bounding box center [303, 259] width 414 height 19
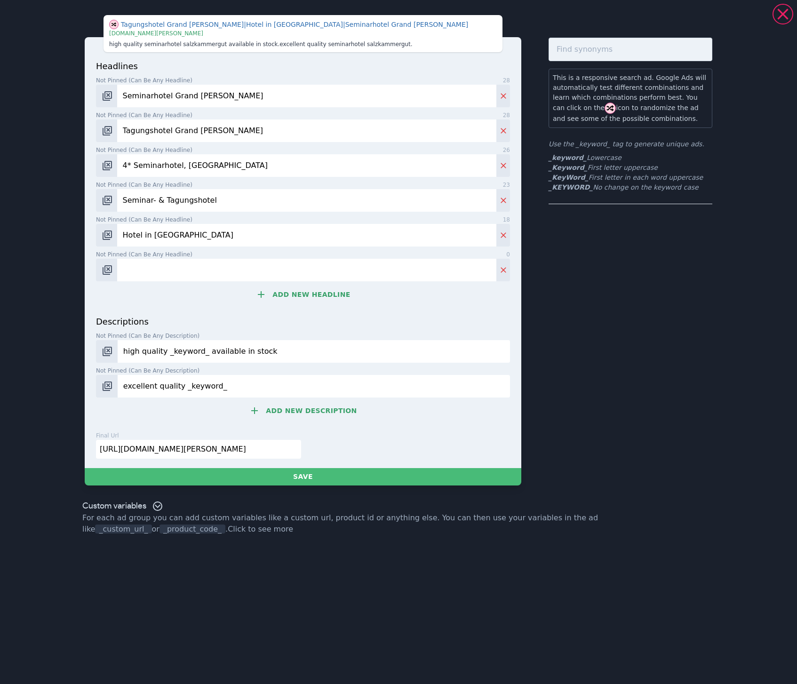
click at [286, 294] on button "Add new headline" at bounding box center [303, 294] width 414 height 19
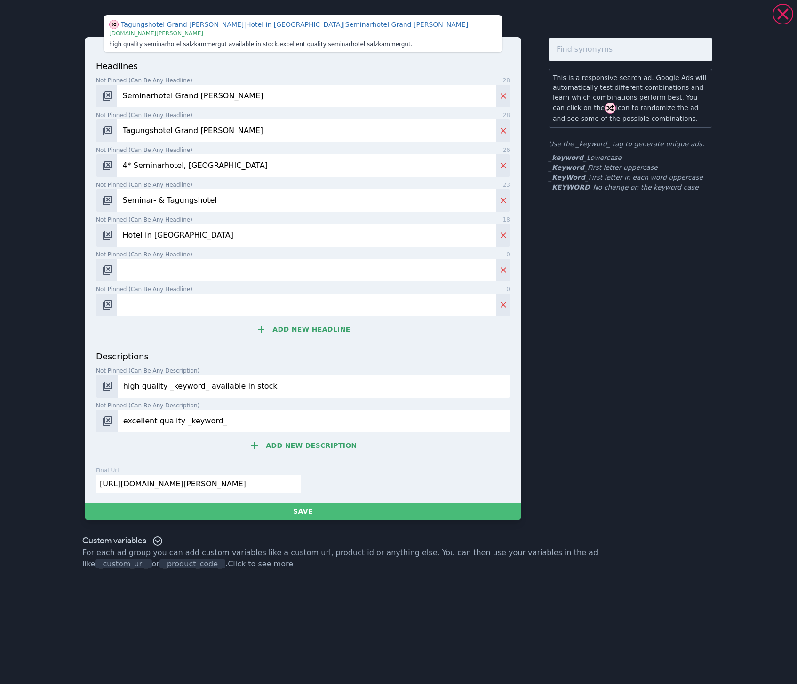
click at [266, 306] on input "Not pinned (Can be any headline) 0" at bounding box center [306, 305] width 379 height 23
paste input "Mitten im Salzkammergut"
type input "Mitten im Salzkammergut"
click at [220, 273] on input "Not pinned (Can be any headline) 0" at bounding box center [306, 270] width 379 height 23
paste input "Zentral in [GEOGRAPHIC_DATA]"
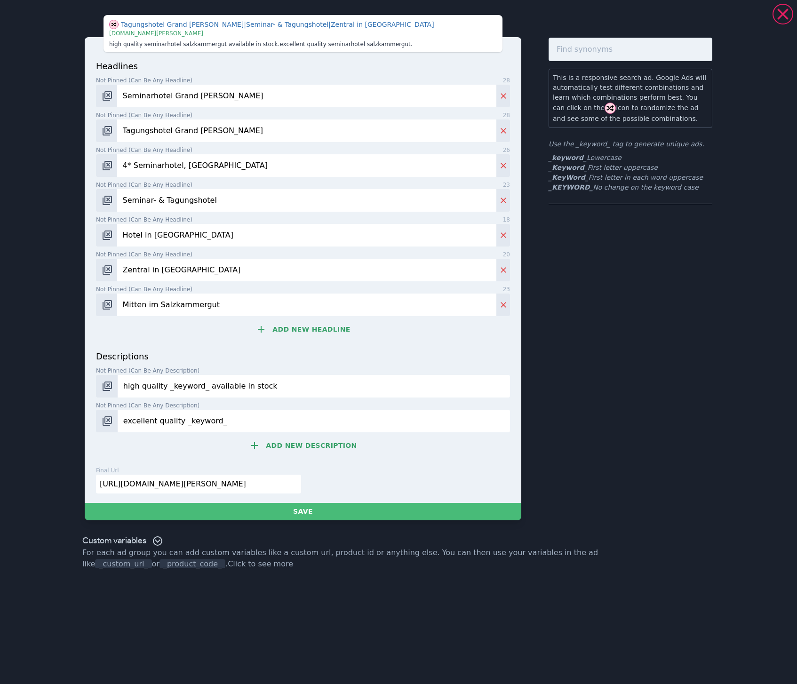
type input "Zentral in [GEOGRAPHIC_DATA]"
click at [305, 330] on button "Add new headline" at bounding box center [303, 329] width 414 height 19
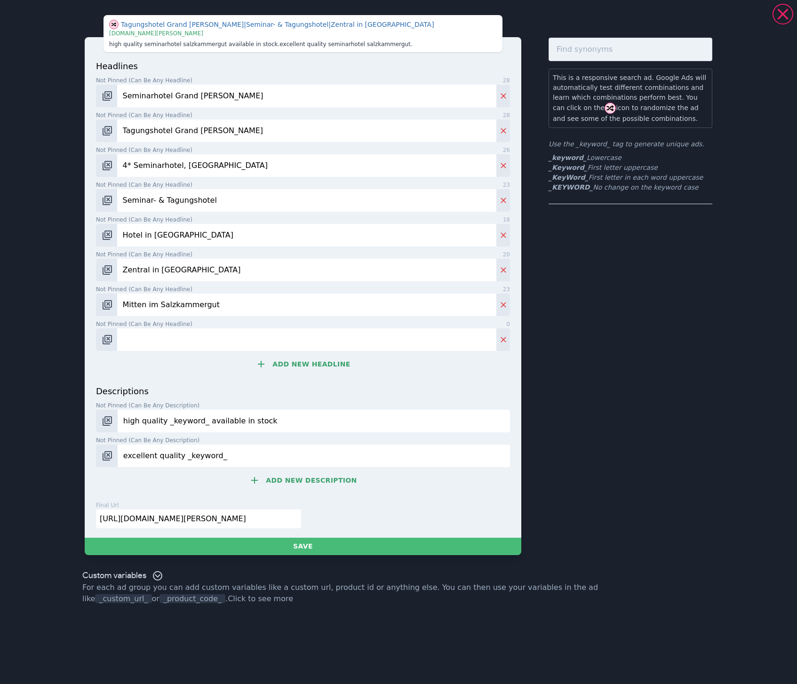
click at [244, 337] on input "Not pinned (Can be any headline) 0" at bounding box center [306, 339] width 379 height 23
paste input "Seminarhotel in [GEOGRAPHIC_DATA]"
type input "Seminarhotel in [GEOGRAPHIC_DATA]"
click at [294, 368] on button "Add new headline" at bounding box center [303, 364] width 414 height 19
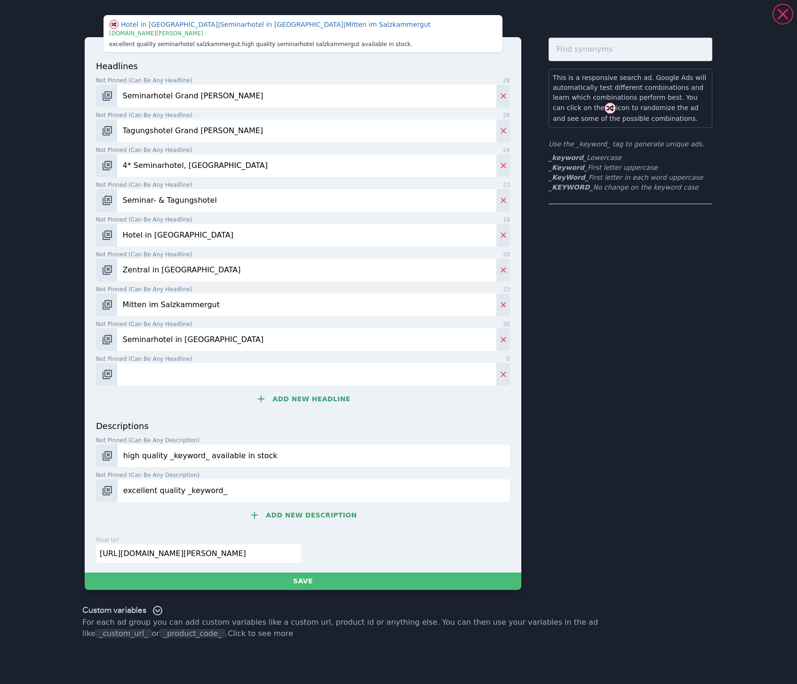
click at [301, 390] on button "Add new headline" at bounding box center [303, 399] width 414 height 19
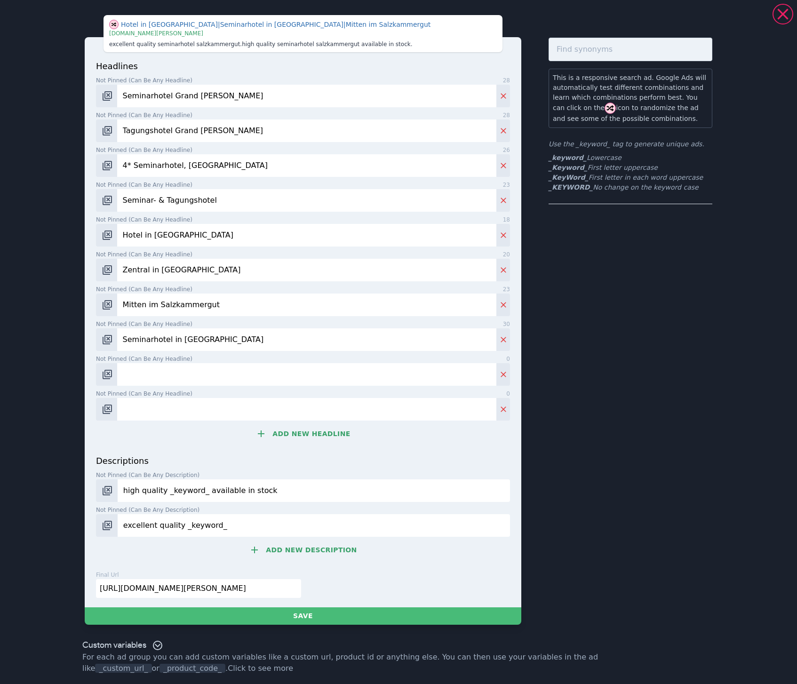
click at [329, 385] on input "Not pinned (Can be any headline) 0" at bounding box center [306, 374] width 379 height 23
paste input "[GEOGRAPHIC_DATA]"
type input "[GEOGRAPHIC_DATA]"
click at [294, 409] on input "Not pinned (Can be any headline) 0" at bounding box center [306, 409] width 379 height 23
paste input "Tagen Im Grand [PERSON_NAME]"
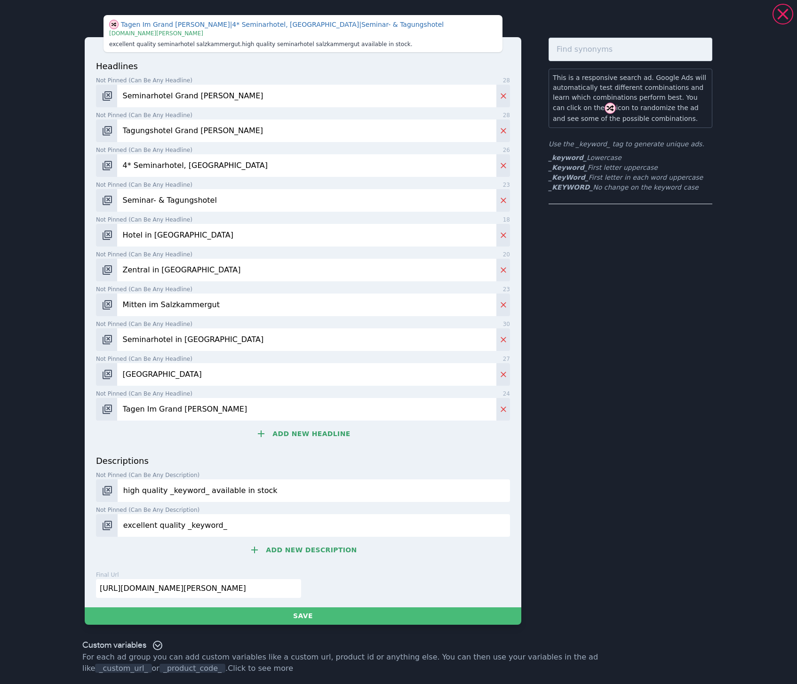
drag, startPoint x: 268, startPoint y: 431, endPoint x: 169, endPoint y: 416, distance: 99.9
click at [265, 431] on icon at bounding box center [260, 433] width 11 height 11
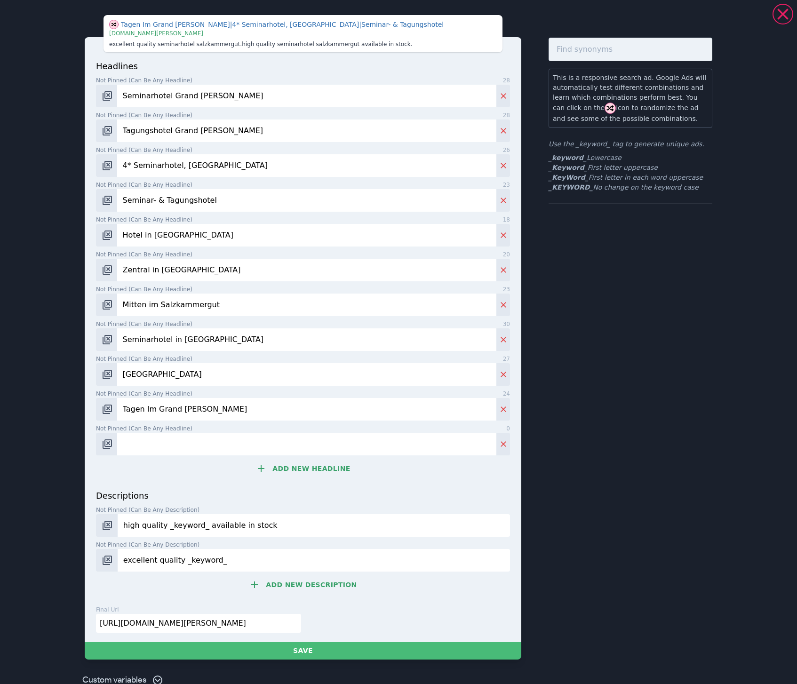
click at [155, 412] on input "Tagen Im Grand [PERSON_NAME]" at bounding box center [306, 409] width 379 height 23
paste input "i"
type input "Tagen im Grand [PERSON_NAME]"
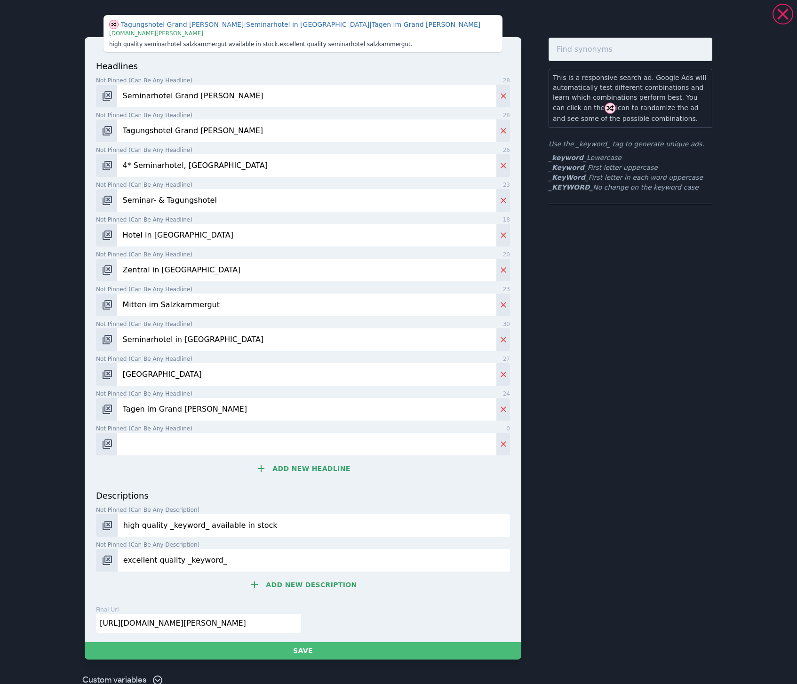
click at [327, 469] on button "Add new headline" at bounding box center [303, 468] width 414 height 19
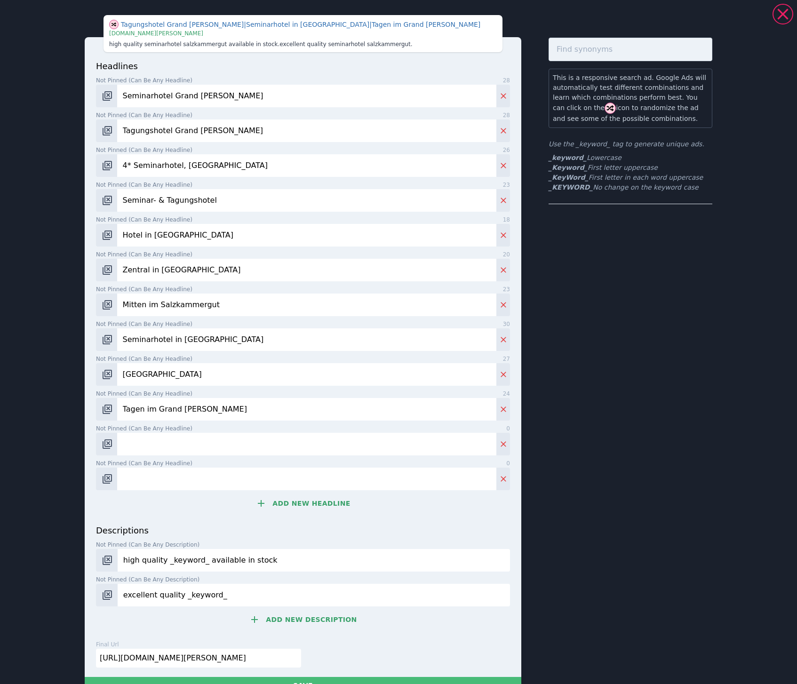
click at [274, 481] on input "Not pinned (Can be any headline) 0" at bounding box center [306, 479] width 379 height 23
paste input "Grand [PERSON_NAME], Bad Ischl"
type input "Grand [PERSON_NAME], Bad Ischl"
drag, startPoint x: 204, startPoint y: 447, endPoint x: 226, endPoint y: 484, distance: 43.5
click at [204, 447] on input "Not pinned (Can be any headline) 0" at bounding box center [306, 444] width 379 height 23
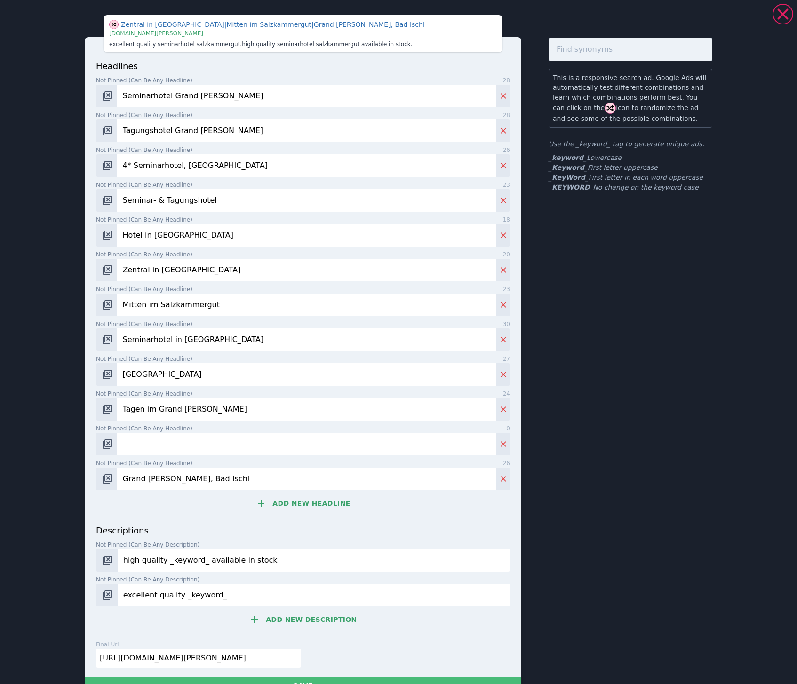
click at [287, 513] on div "headlines Not pinned (Can be any headline) 28 Seminarhotel Grand [PERSON_NAME] …" at bounding box center [303, 292] width 414 height 464
click at [240, 504] on button "Add new headline" at bounding box center [303, 503] width 414 height 19
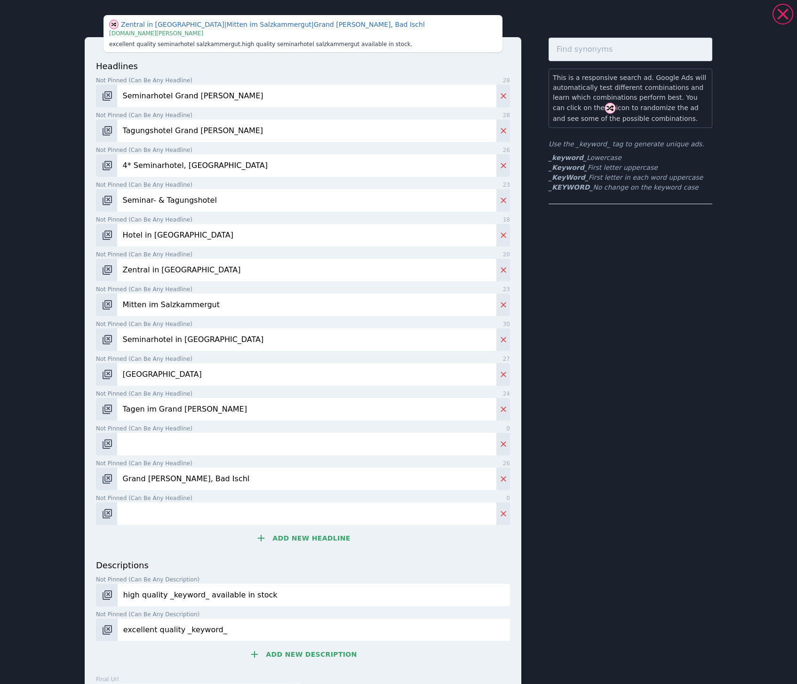
click at [292, 509] on input "Not pinned (Can be any headline) 0" at bounding box center [306, 514] width 379 height 23
click at [235, 509] on input "Not pinned (Can be any headline) 0" at bounding box center [306, 514] width 379 height 23
type input "Direkt online buchen"
click at [319, 540] on button "Add new headline" at bounding box center [303, 538] width 414 height 19
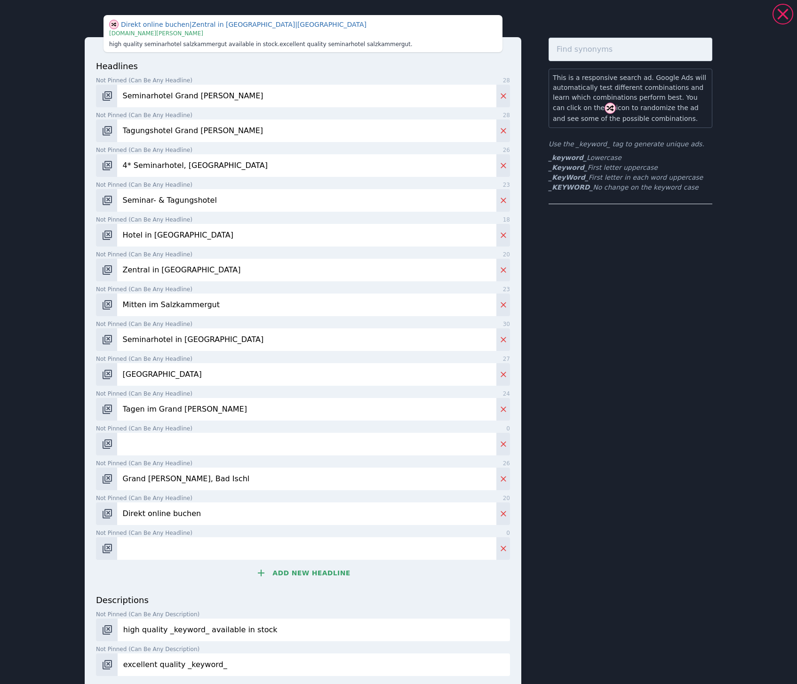
click at [279, 543] on input "Not pinned (Can be any headline) 0" at bounding box center [306, 548] width 379 height 23
type input "Jetzt unverbindlich anfragen"
click at [327, 572] on button "Add new headline" at bounding box center [303, 573] width 414 height 19
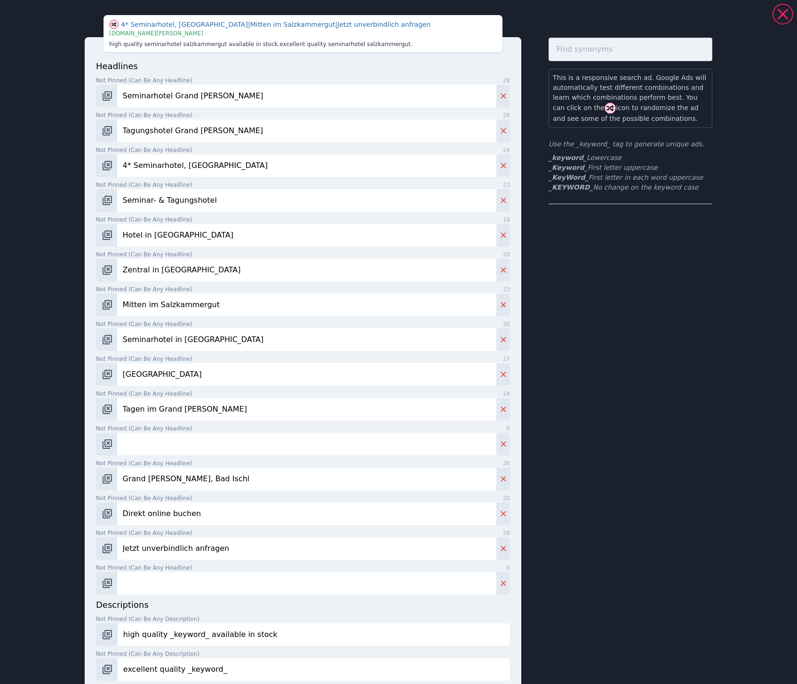
click at [197, 577] on input "Not pinned (Can be any headline) 0" at bounding box center [306, 583] width 379 height 23
paste input "Firmenfeiern im Salzkammergut"
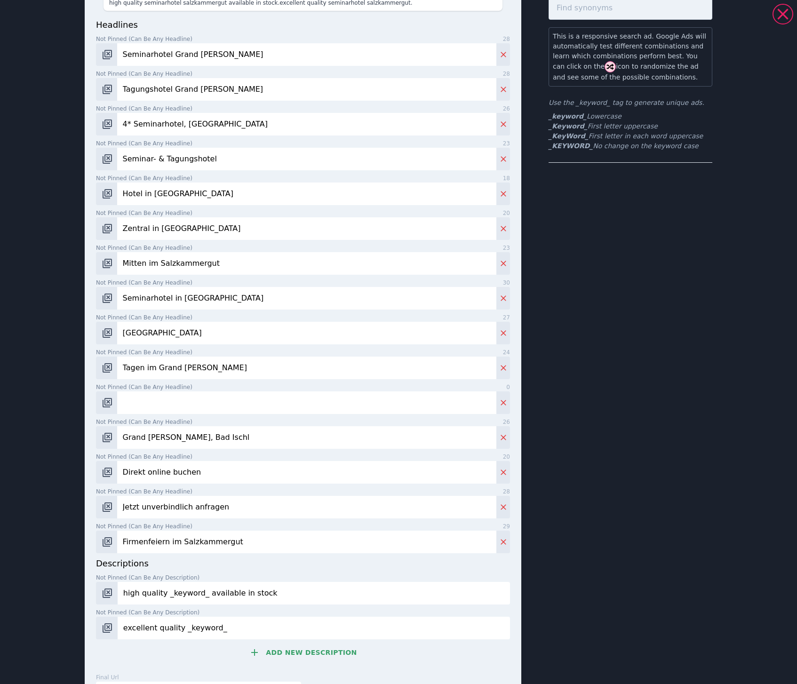
scroll to position [74, 0]
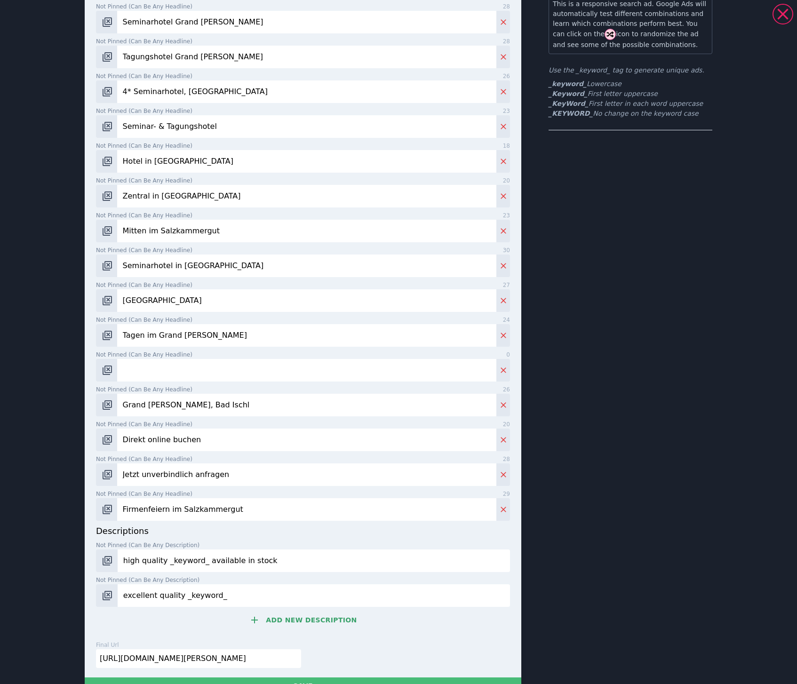
type input "Firmenfeiern im Salzkammergut"
click at [197, 562] on input "high quality _keyword_ available in stock" at bounding box center [314, 561] width 392 height 23
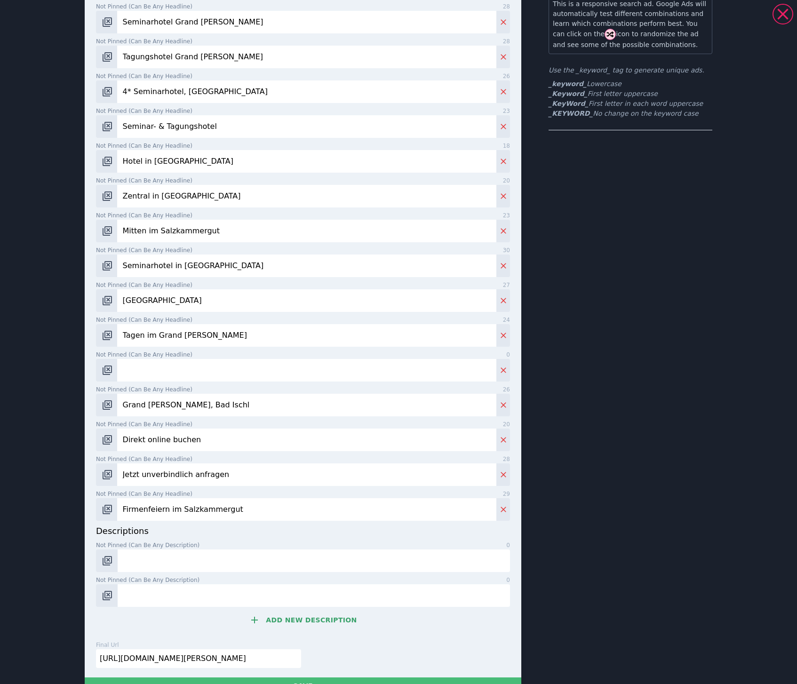
scroll to position [95, 0]
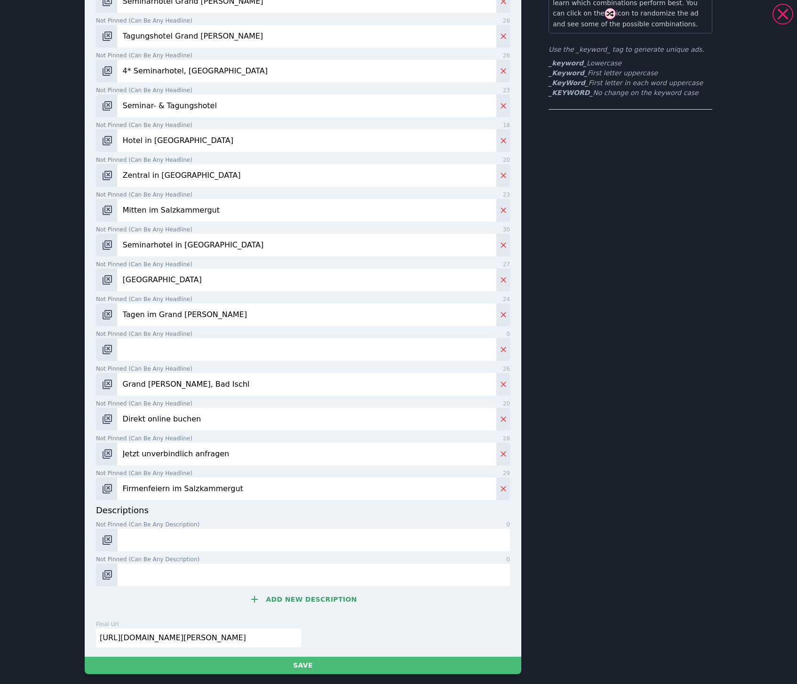
click at [276, 599] on button "Add new description" at bounding box center [303, 599] width 414 height 19
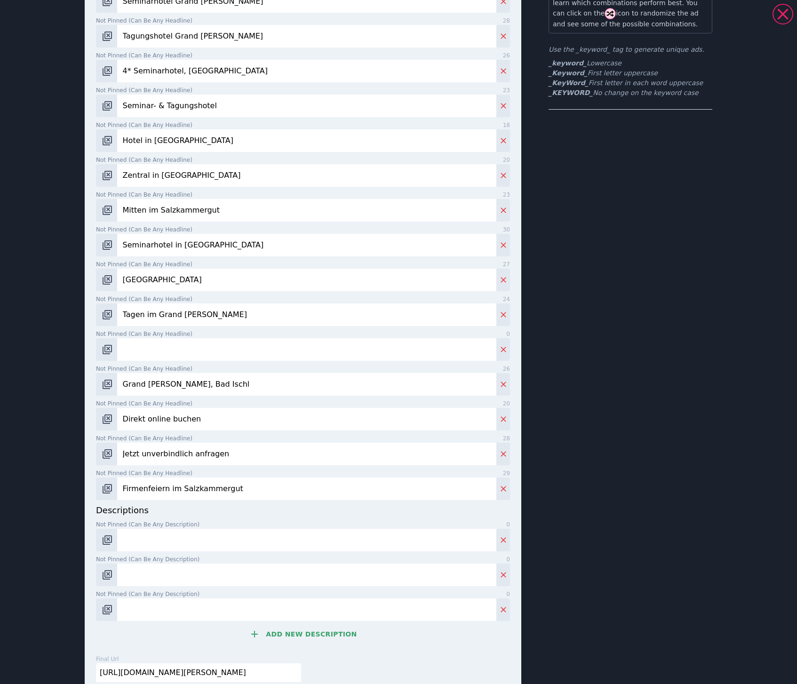
click at [287, 631] on button "Add new description" at bounding box center [303, 634] width 414 height 19
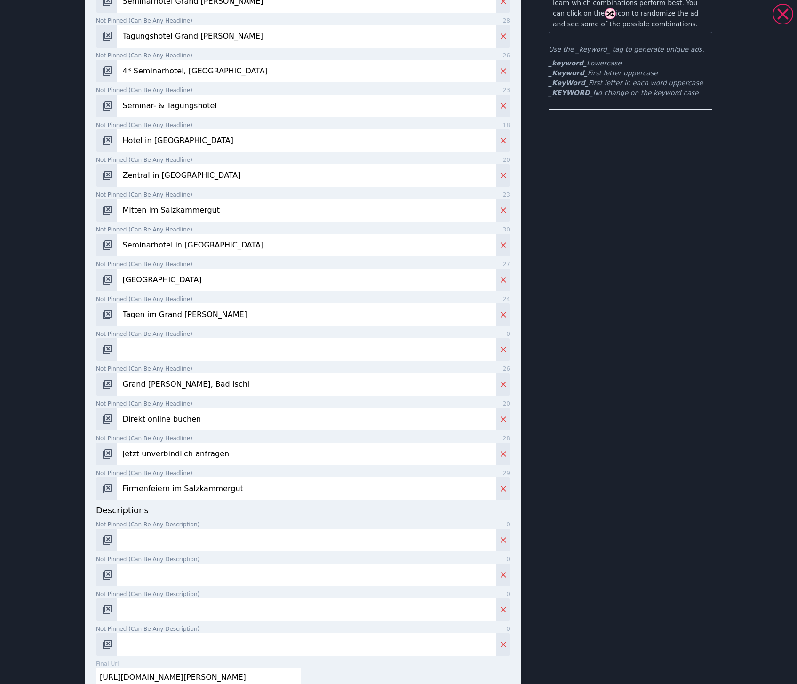
scroll to position [178, 0]
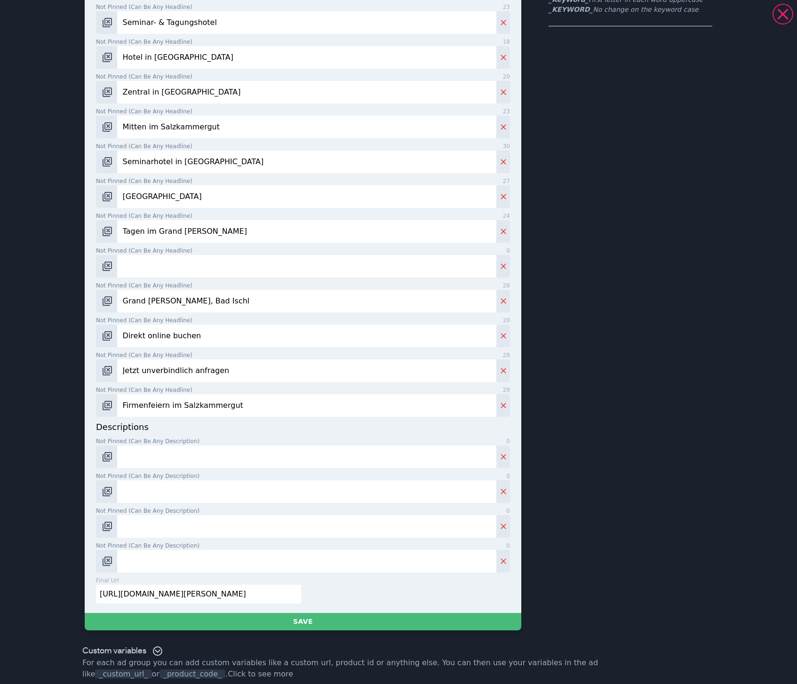
click at [259, 460] on input "Not pinned (Can be any description) 0" at bounding box center [306, 457] width 379 height 23
paste input "4* Seminar- & Tagungshotel Grand [PERSON_NAME] in der Kaiserstadt [GEOGRAPHIC_D…"
type input "4* Seminar- & Tagungshotel Grand [PERSON_NAME] in der Kaiserstadt [GEOGRAPHIC_D…"
click at [216, 491] on input "Not pinned (Can be any description) 0" at bounding box center [306, 491] width 379 height 23
paste input "Tagen mit Stil im Salzkammergut, [GEOGRAPHIC_DATA]. Kreativer Austausch mit alp…"
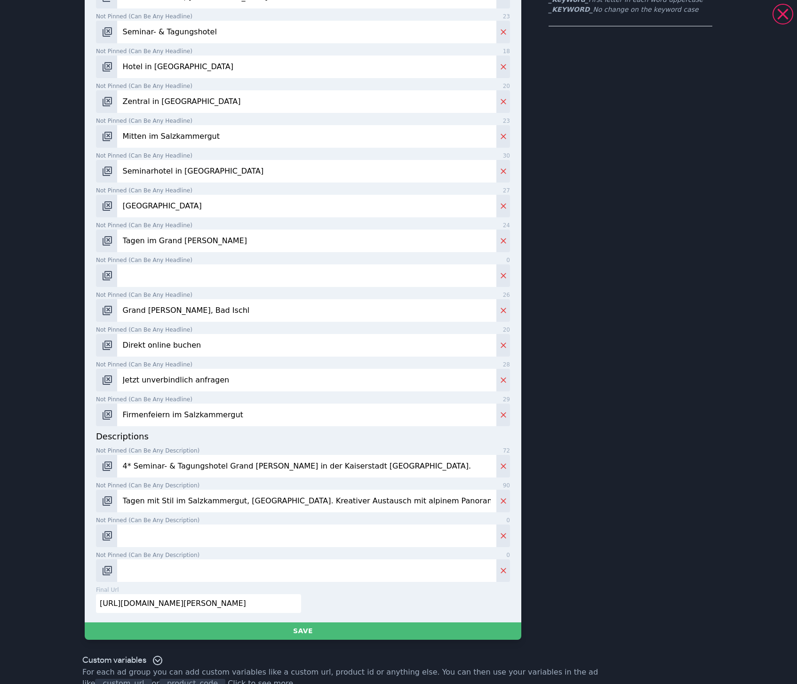
type input "Tagen mit Stil im Salzkammergut, [GEOGRAPHIC_DATA]. Kreativer Austausch mit alp…"
click at [352, 530] on input "Not pinned (Can be any description) 0" at bounding box center [306, 536] width 379 height 23
paste input "Hier werden Seminare, Tagungen und Feiern zu Momenten mit Substanz."
type input "Hier werden Seminare, Tagungen und Feiern zu Momenten mit Substanz."
drag, startPoint x: 261, startPoint y: 613, endPoint x: 257, endPoint y: 609, distance: 5.4
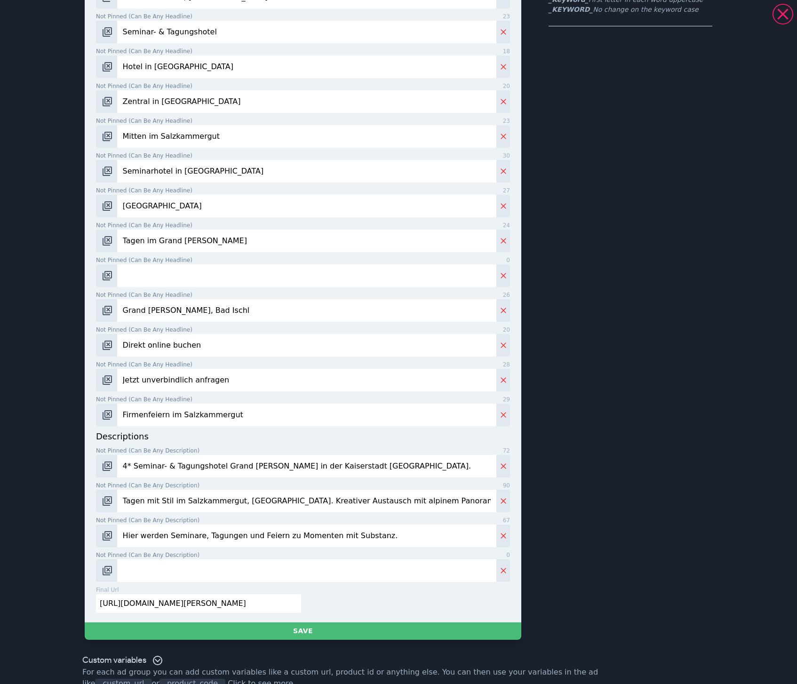
click at [261, 613] on div "final url 54 [URL][DOMAIN_NAME][PERSON_NAME]" at bounding box center [301, 603] width 418 height 35
click at [257, 608] on input "[URL][DOMAIN_NAME][PERSON_NAME]" at bounding box center [198, 603] width 205 height 19
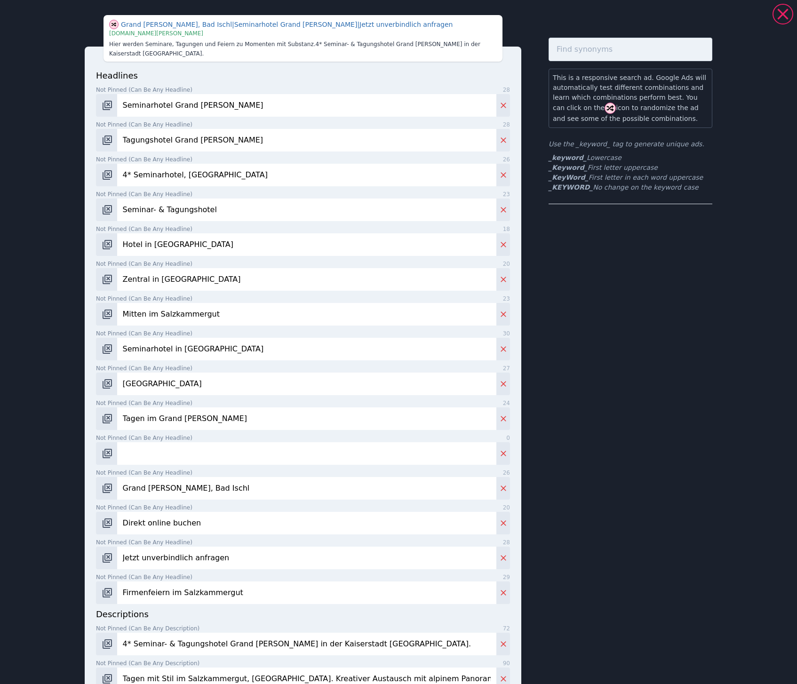
click at [162, 455] on input "Not pinned (Can be any headline) 0" at bounding box center [306, 453] width 379 height 23
paste input "Tagungshotel im Salzkammergut"
type input "Tagungshotel im Salzkammergut"
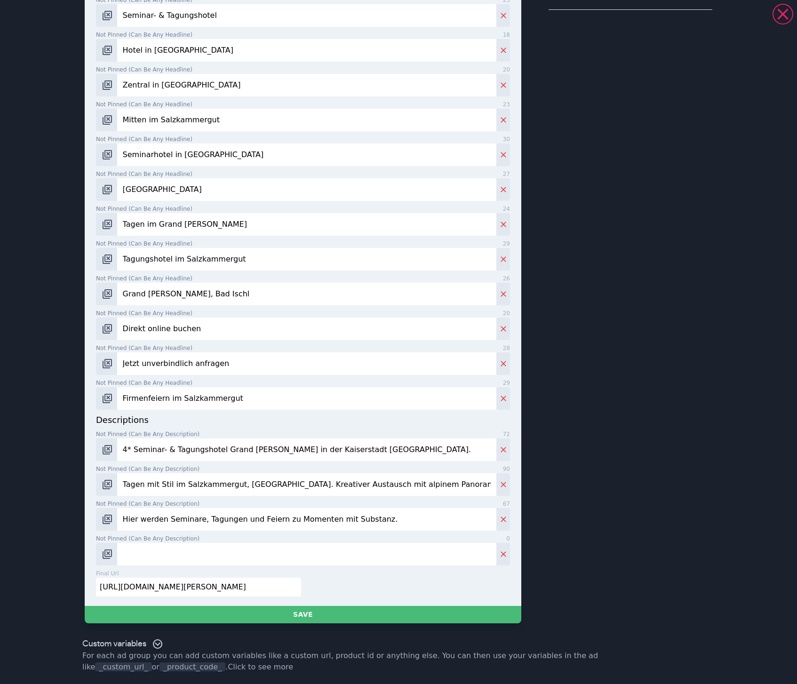
click at [149, 560] on input "Not pinned (Can be any description) 0" at bounding box center [306, 554] width 379 height 23
paste input "Wir bieten Raum für kreativen Austausch und neue Ideen."
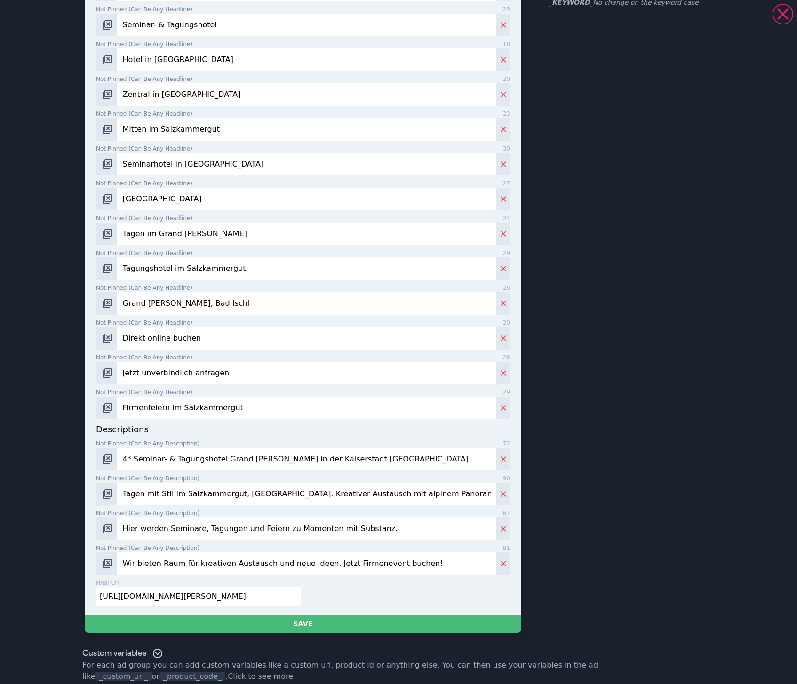
type input "Wir bieten Raum für kreativen Austausch und neue Ideen. Jetzt Firmenevent buche…"
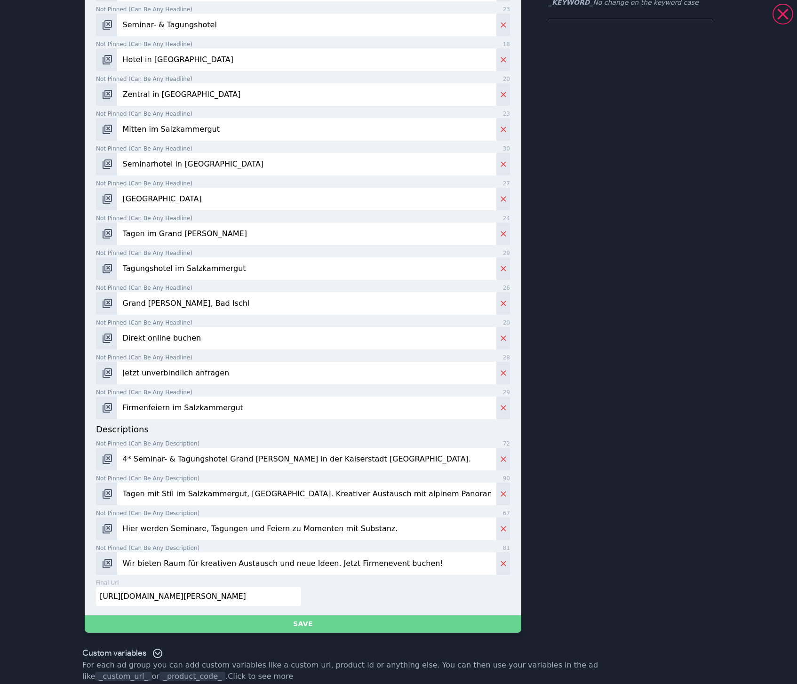
click at [420, 620] on button "Save" at bounding box center [303, 623] width 437 height 17
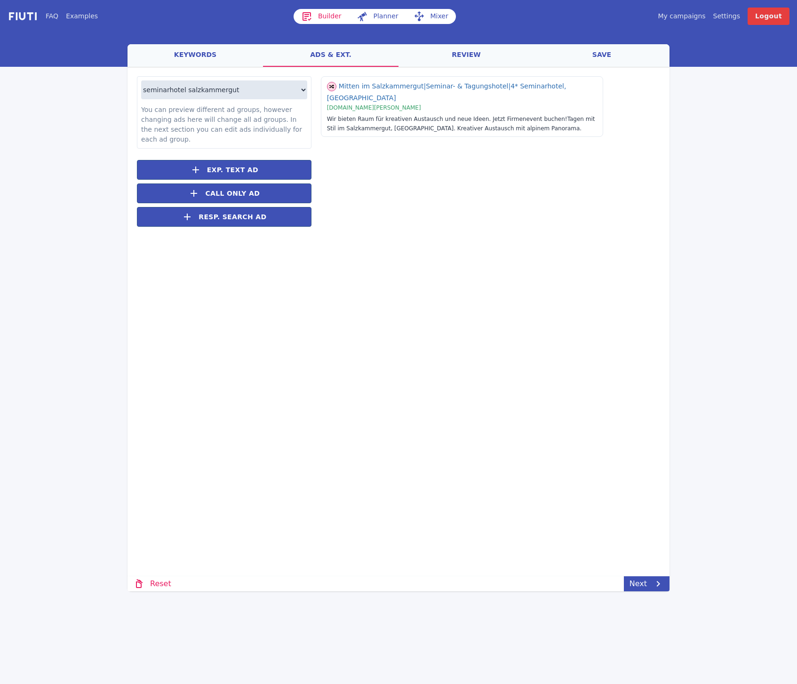
drag, startPoint x: 498, startPoint y: 200, endPoint x: 494, endPoint y: 159, distance: 41.6
click at [497, 196] on div "Mitten im Salzkammergut | Seminar- & Tagungshotel | 4* Seminarhotel, [GEOGRAPHI…" at bounding box center [485, 156] width 349 height 160
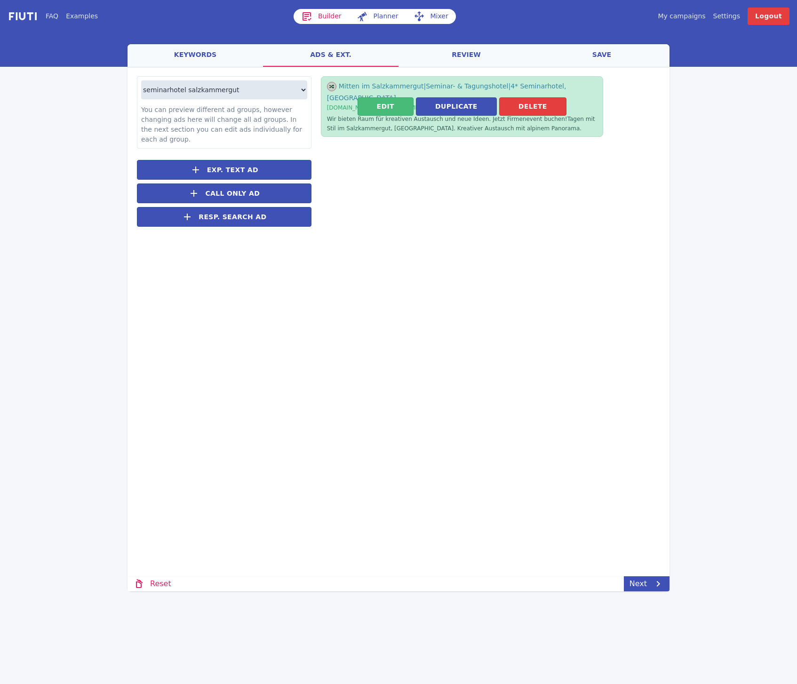
click at [432, 102] on button "Duplicate" at bounding box center [456, 106] width 81 height 18
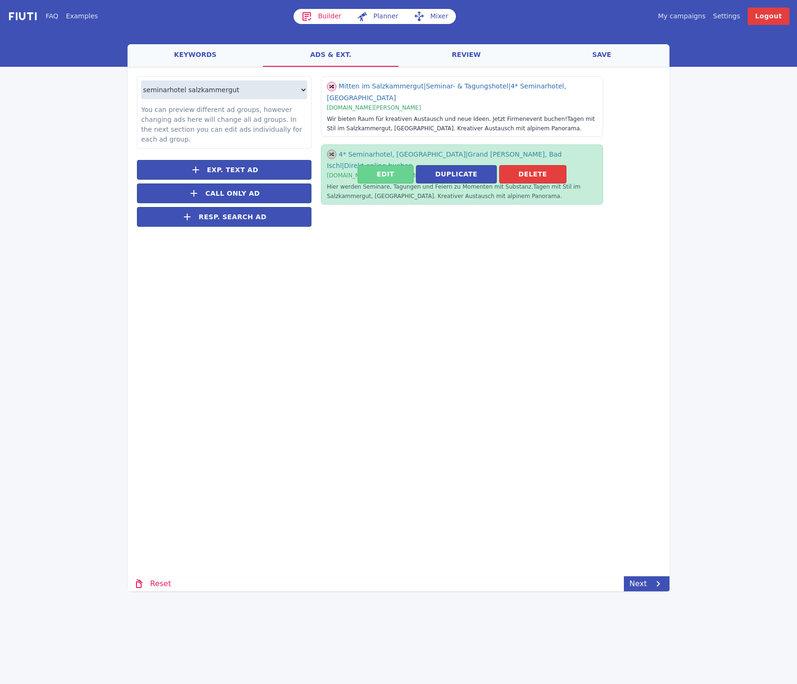
click at [387, 165] on button "Edit" at bounding box center [386, 174] width 56 height 18
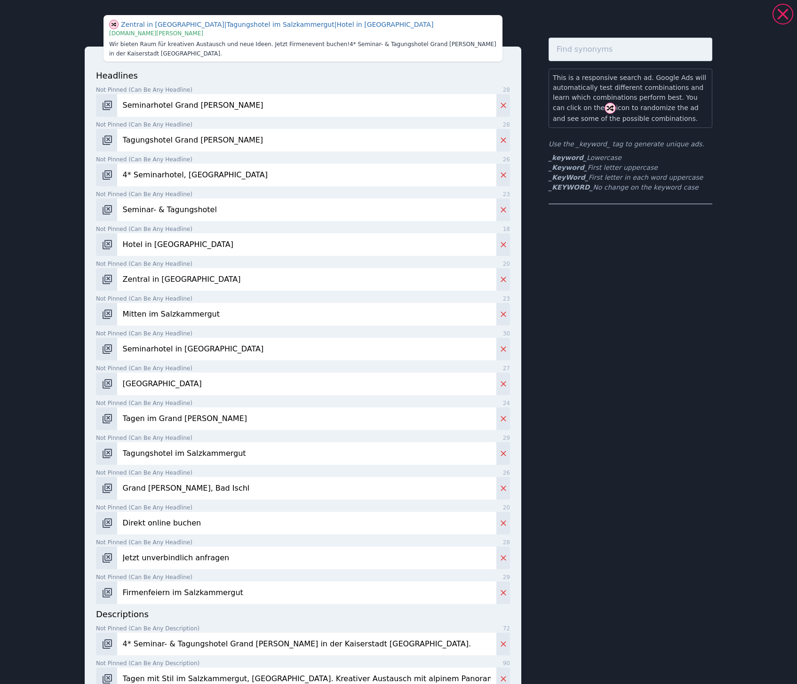
scroll to position [194, 0]
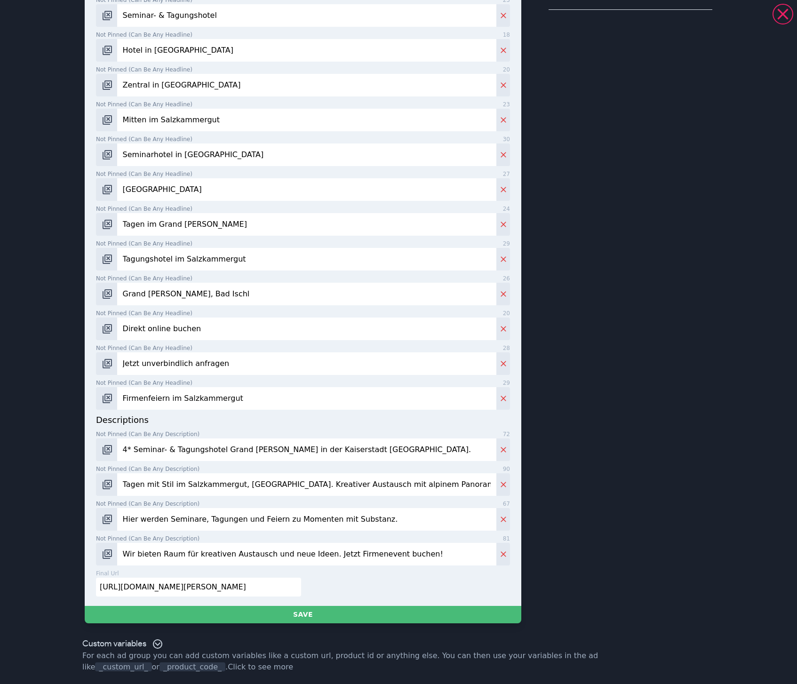
click at [309, 444] on input "4* Seminar- & Tagungshotel Grand [PERSON_NAME] in der Kaiserstadt [GEOGRAPHIC_D…" at bounding box center [306, 450] width 379 height 23
click at [306, 449] on input "4* Seminar- & Tagungshotel Grand [PERSON_NAME] in der Kaiserstadt [GEOGRAPHIC_D…" at bounding box center [306, 450] width 379 height 23
paste input "[GEOGRAPHIC_DATA][PERSON_NAME]. Hier werden Seminare, Tagungen und Feiern zu Mo…"
type input "[GEOGRAPHIC_DATA][PERSON_NAME]. Hier werden Seminare, Tagungen und Feiern zu Mo…"
click at [319, 484] on input "Tagen mit Stil im Salzkammergut, [GEOGRAPHIC_DATA]. Kreativer Austausch mit alp…" at bounding box center [306, 484] width 379 height 23
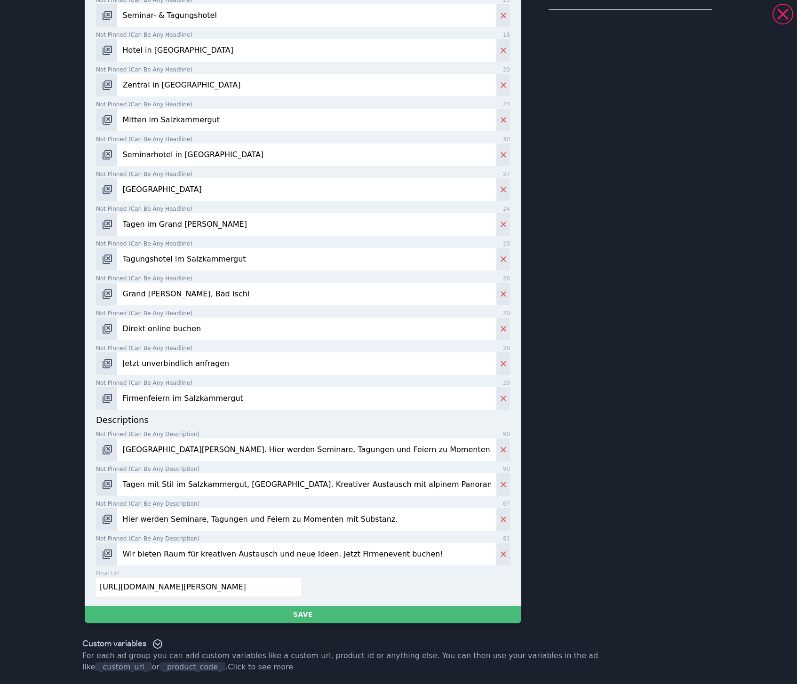
paste input "Bad Ischl verbindet kaiserliche Eleganz mit alpiner Freiheit. Der perfekte Tagu…"
type input "Bad Ischl verbindet kaiserliche Eleganz mit alpiner Freiheit. Der perfekte Tagu…"
click at [303, 519] on input "Hier werden Seminare, Tagungen und Feiern zu Momenten mit Substanz." at bounding box center [306, 519] width 379 height 23
paste input "Kaiserlich tagen in [GEOGRAPHIC_DATA]. Buchen Sie jetzt Ihr nächstes Firmeneven…"
type input "Kaiserlich tagen in [GEOGRAPHIC_DATA]. Buchen Sie jetzt Ihr nächstes Firmeneven…"
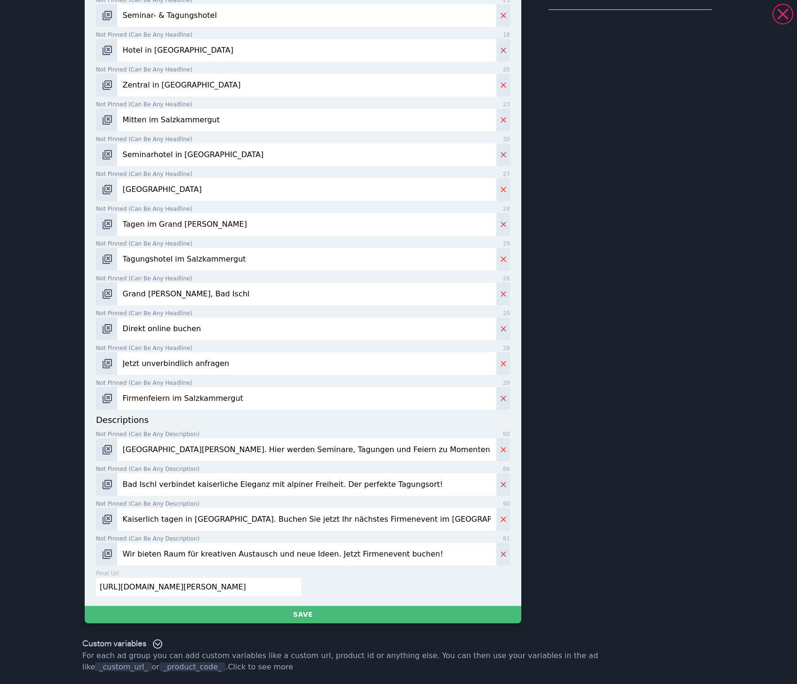
click at [223, 553] on input "Wir bieten Raum für kreativen Austausch und neue Ideen. Jetzt Firmenevent buche…" at bounding box center [306, 554] width 379 height 23
paste input "Bereit für kreativen Austausch und Raum für Ideen? Jetzt Seminarhotel in [GEOGR…"
type input "Bereit für kreativen Austausch und Raum für Ideen? Jetzt Seminarhotel in [GEOGR…"
click at [328, 579] on div "final url 54 [URL][DOMAIN_NAME][PERSON_NAME]" at bounding box center [301, 586] width 418 height 35
click at [343, 596] on div "final url 54 [URL][DOMAIN_NAME][PERSON_NAME]" at bounding box center [301, 586] width 418 height 35
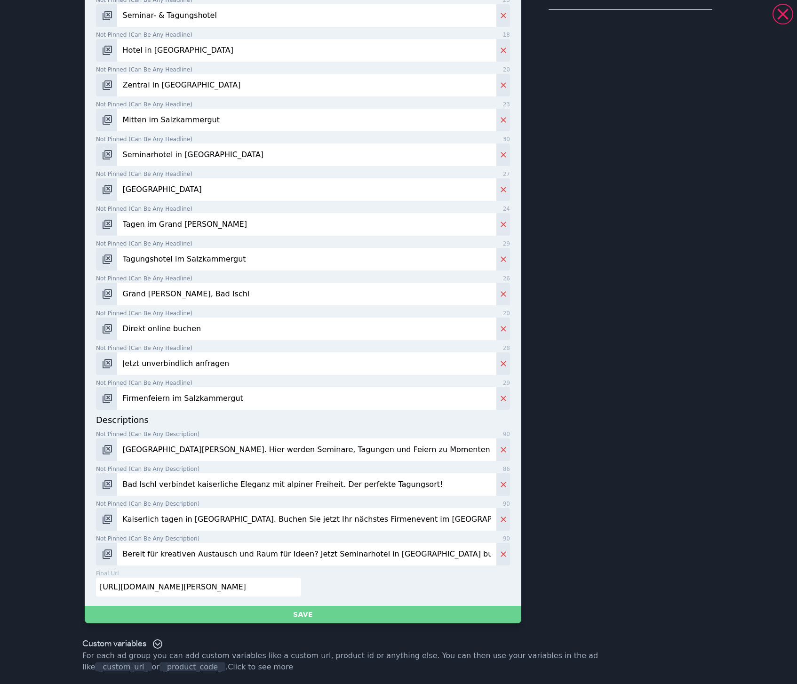
click at [335, 614] on button "Save" at bounding box center [303, 614] width 437 height 17
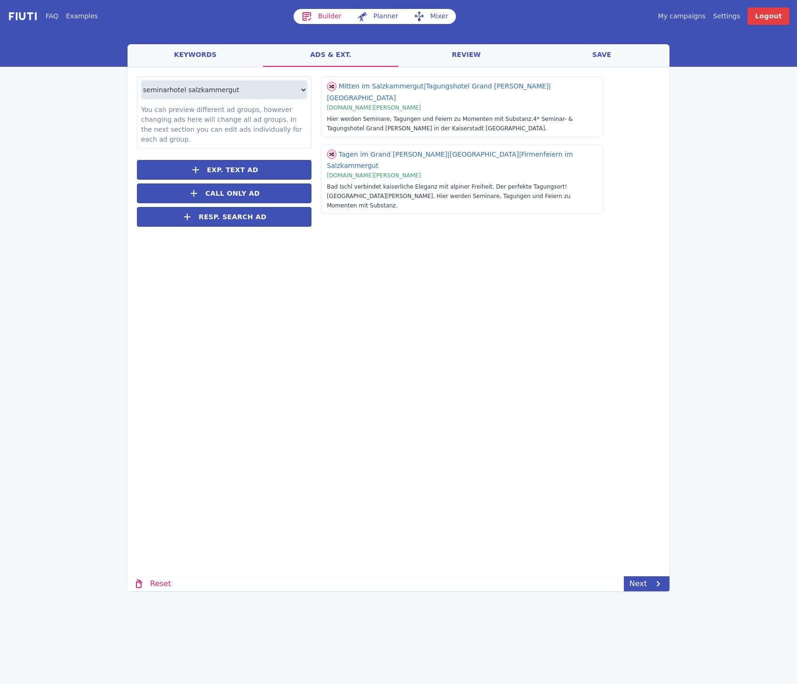
drag, startPoint x: 471, startPoint y: 394, endPoint x: 512, endPoint y: 279, distance: 122.8
click at [471, 395] on div "Loading... Loading seminarhotel salzkammergut seminarhotel [GEOGRAPHIC_DATA] ös…" at bounding box center [399, 272] width 542 height 410
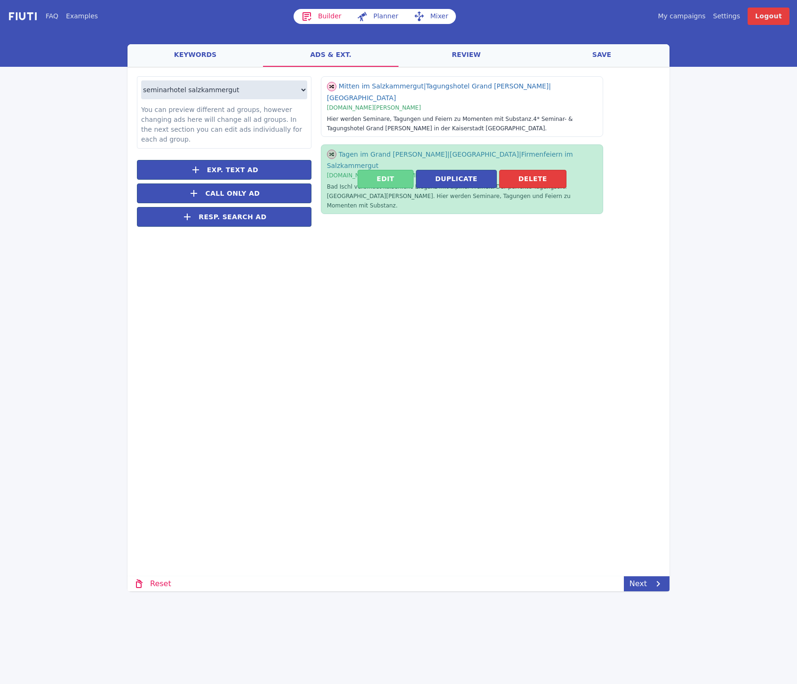
click at [413, 174] on button "Edit" at bounding box center [386, 179] width 56 height 18
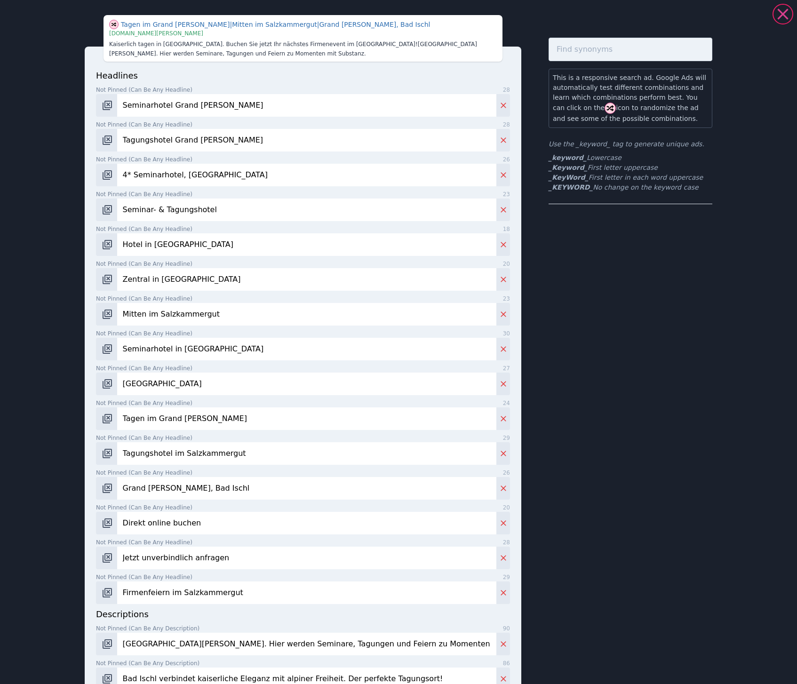
click at [781, 16] on icon at bounding box center [782, 13] width 11 height 11
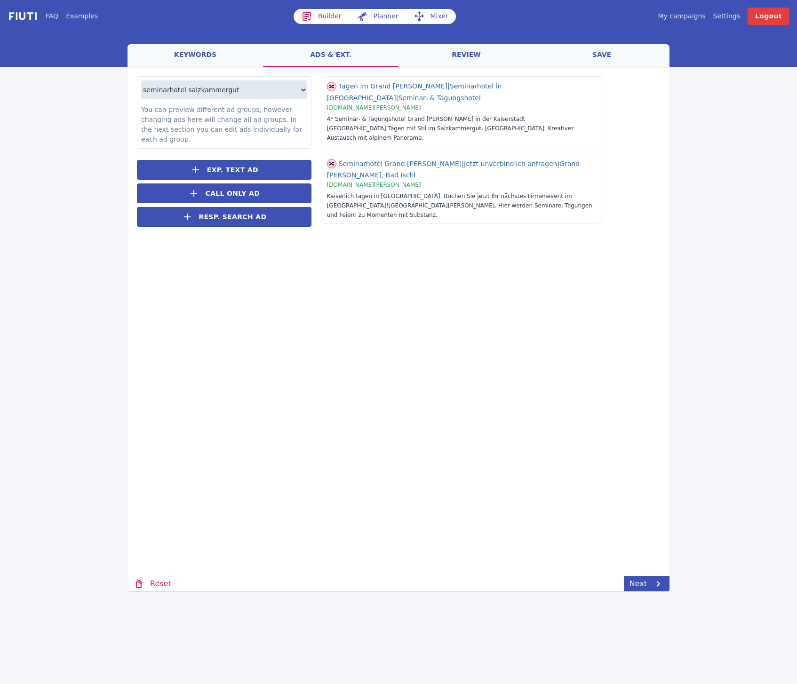
drag, startPoint x: 506, startPoint y: 230, endPoint x: 488, endPoint y: 198, distance: 36.9
click at [504, 232] on div "Tagen im [GEOGRAPHIC_DATA][PERSON_NAME] | Seminarhotel in [GEOGRAPHIC_DATA] | S…" at bounding box center [485, 156] width 349 height 160
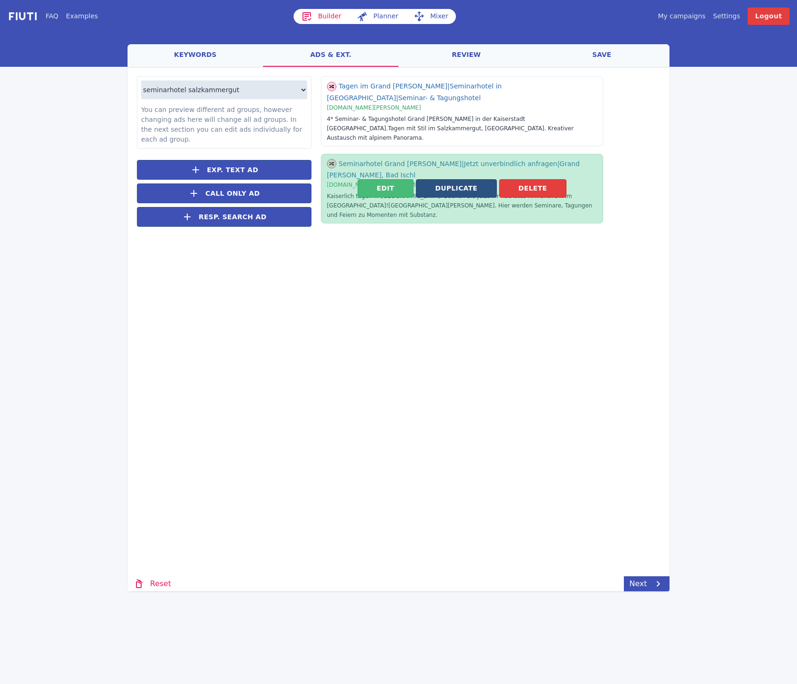
click at [445, 179] on button "Duplicate" at bounding box center [456, 188] width 81 height 18
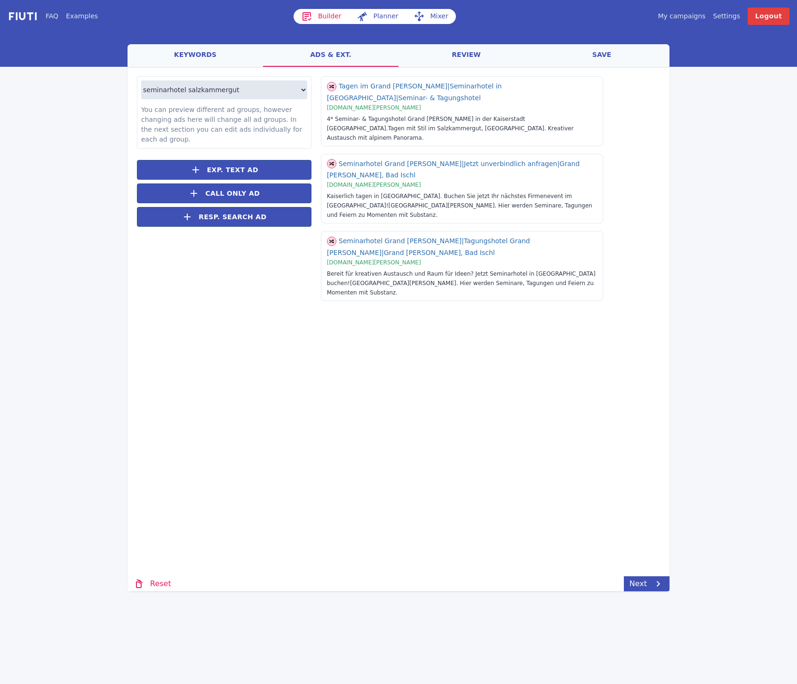
click at [435, 363] on div "Loading... Loading seminarhotel salzkammergut seminarhotel [GEOGRAPHIC_DATA] ös…" at bounding box center [399, 272] width 542 height 410
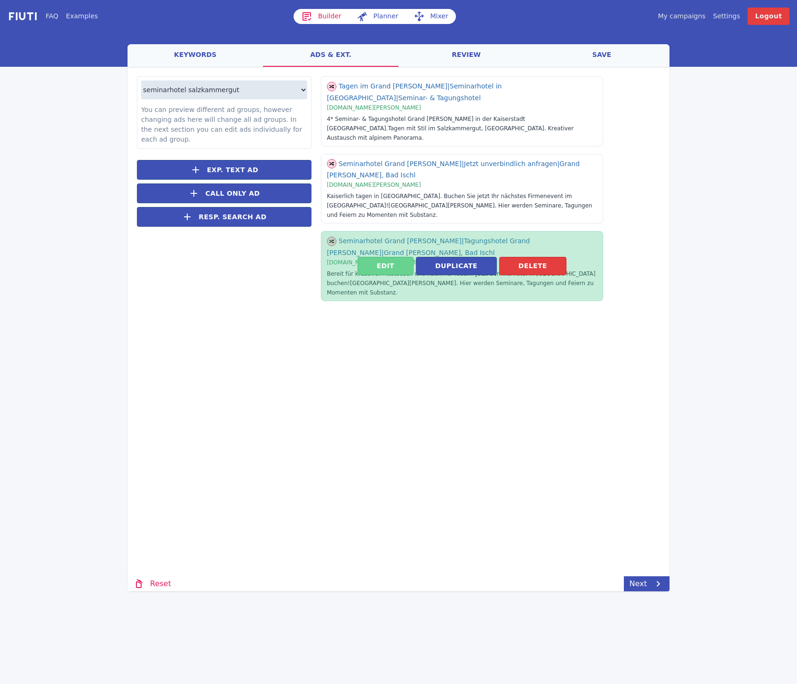
click at [402, 257] on button "Edit" at bounding box center [386, 266] width 56 height 18
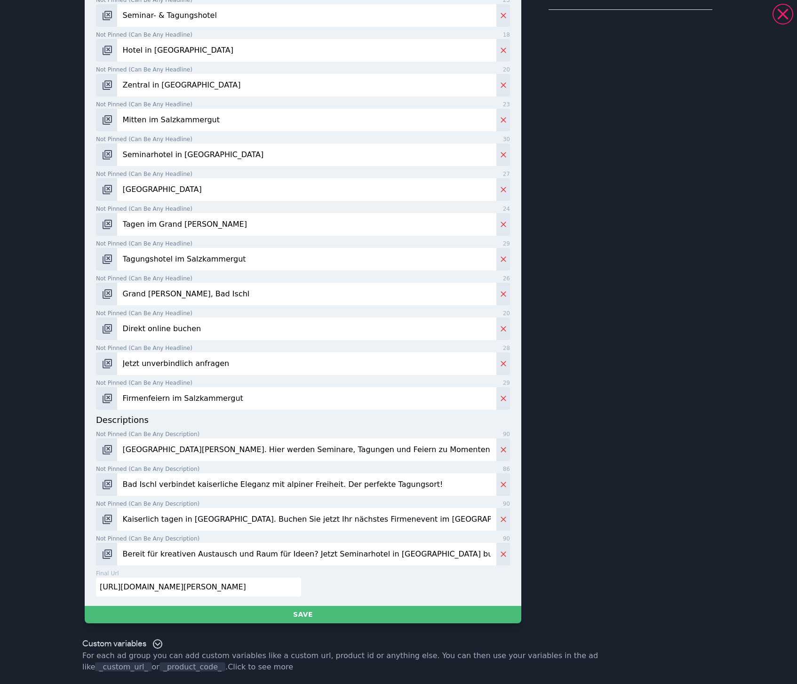
click at [264, 452] on input "[GEOGRAPHIC_DATA][PERSON_NAME]. Hier werden Seminare, Tagungen und Feiern zu Mo…" at bounding box center [306, 450] width 379 height 23
paste input "Raum für Ideen und kreativen Austausch finden im 4* Seminarhotel [GEOGRAPHIC_DA…"
type input "Raum für Ideen und kreativen Austausch finden im 4* Seminarhotel [GEOGRAPHIC_DA…"
click at [198, 482] on input "Bad Ischl verbindet kaiserliche Eleganz mit alpiner Freiheit. Der perfekte Tagu…" at bounding box center [306, 484] width 379 height 23
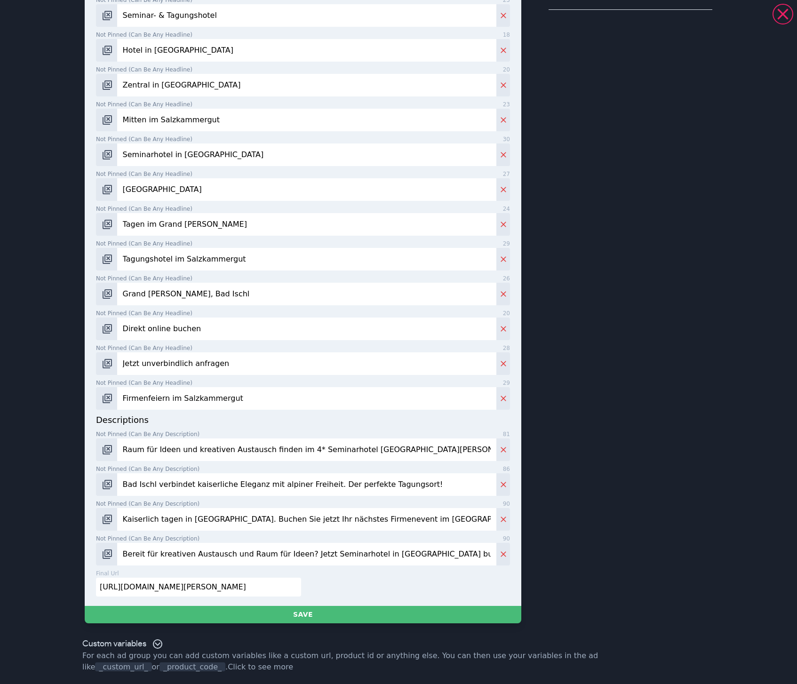
click at [198, 482] on input "Bad Ischl verbindet kaiserliche Eleganz mit alpiner Freiheit. Der perfekte Tagu…" at bounding box center [306, 484] width 379 height 23
paste input "Tagen mit Stil in [GEOGRAPHIC_DATA], [GEOGRAPHIC_DATA]. Kreativer Austausch mit…"
type input "Tagen mit Stil in [GEOGRAPHIC_DATA], [GEOGRAPHIC_DATA]. Kreativer Austausch mit…"
click at [271, 518] on input "Kaiserlich tagen in [GEOGRAPHIC_DATA]. Buchen Sie jetzt Ihr nächstes Firmeneven…" at bounding box center [306, 519] width 379 height 23
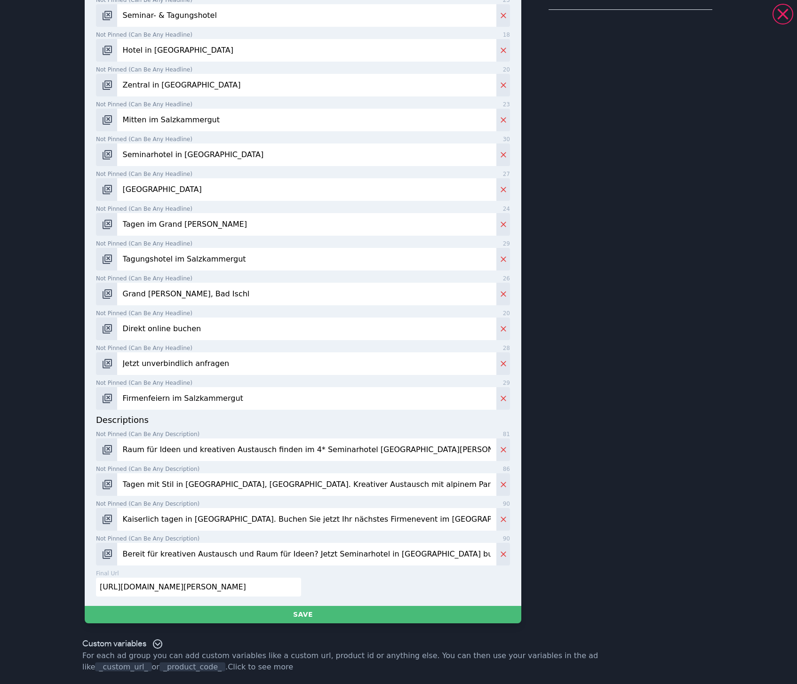
click at [355, 557] on input "Bereit für kreativen Austausch und Raum für Ideen? Jetzt Seminarhotel in [GEOGR…" at bounding box center [306, 554] width 379 height 23
paste input "ad Ischl verbindet kaiserliche Eleganz mit alpiner Freiheit. Der perfekte Tagun…"
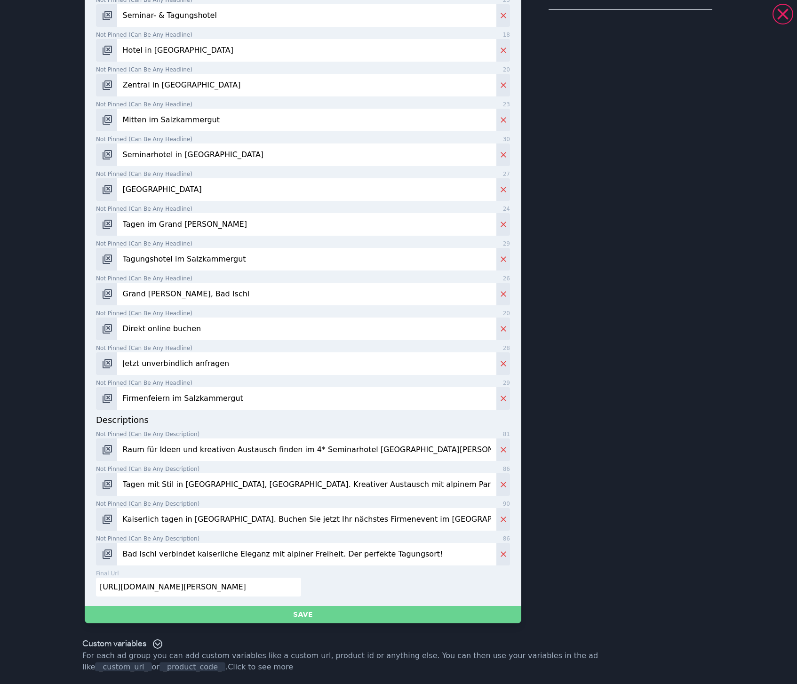
type input "Bad Ischl verbindet kaiserliche Eleganz mit alpiner Freiheit. Der perfekte Tagu…"
click at [344, 616] on button "Save" at bounding box center [303, 614] width 437 height 17
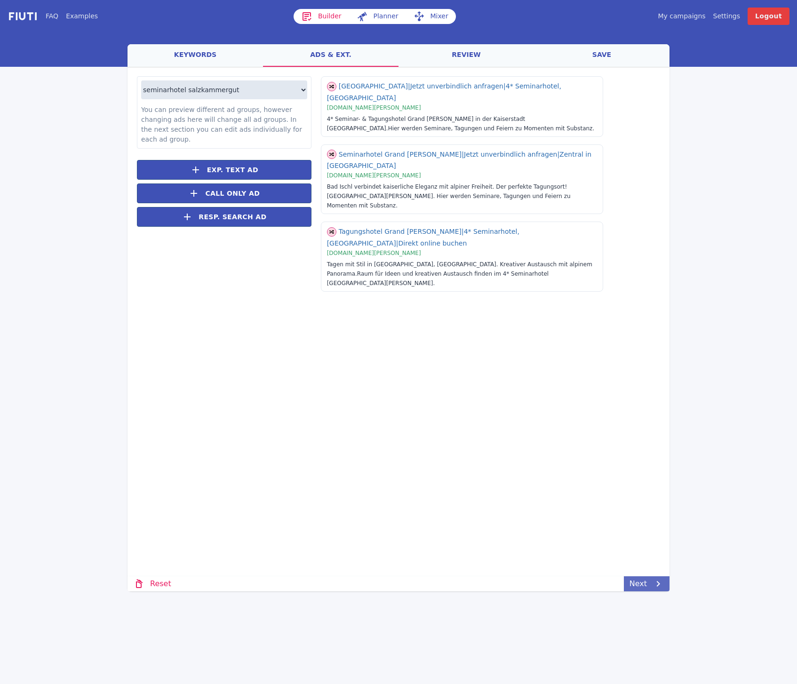
click at [650, 586] on link "Next" at bounding box center [647, 583] width 46 height 15
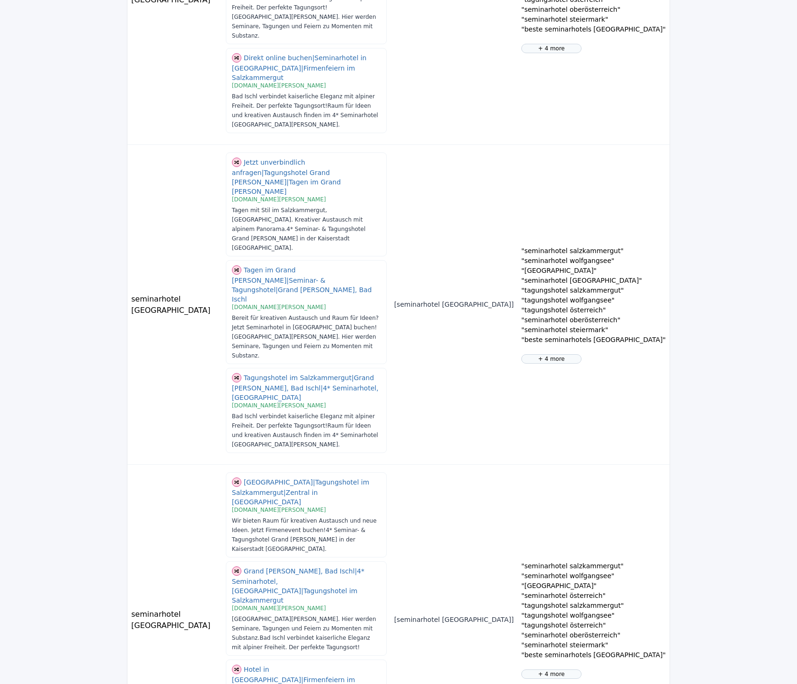
scroll to position [1734, 0]
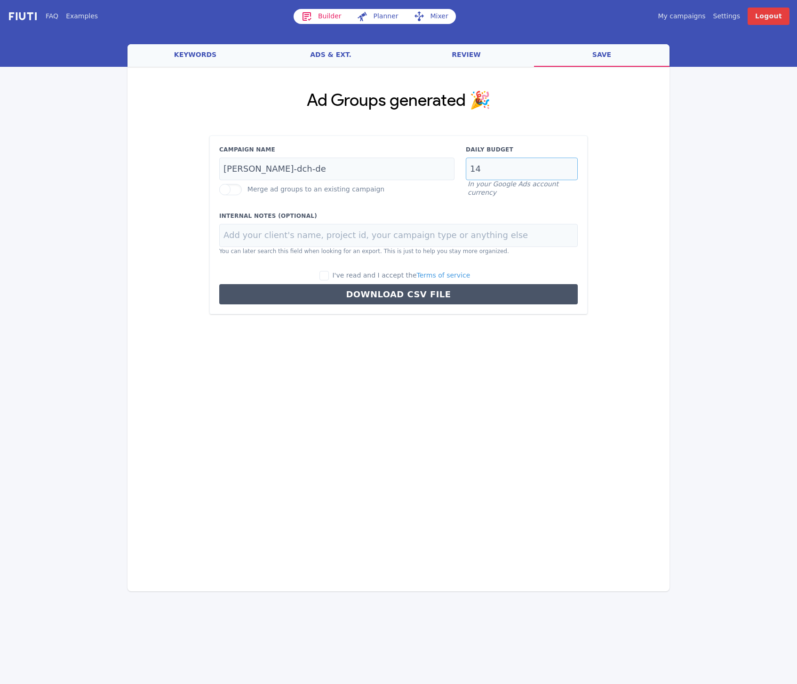
click at [490, 164] on input "14" at bounding box center [522, 169] width 112 height 23
type input "32"
type input "Grand Elisabeth"
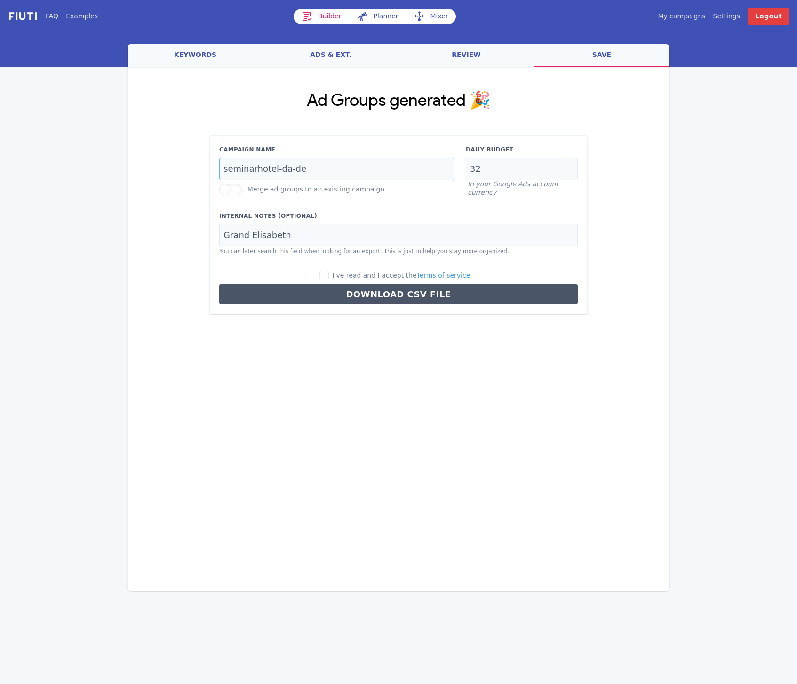
type input "seminarhotel-da-de"
click at [382, 271] on span "I've read and I accept the Terms of service" at bounding box center [401, 275] width 138 height 8
click at [329, 271] on input "I've read and I accept the Terms of service" at bounding box center [323, 275] width 9 height 9
checkbox input "true"
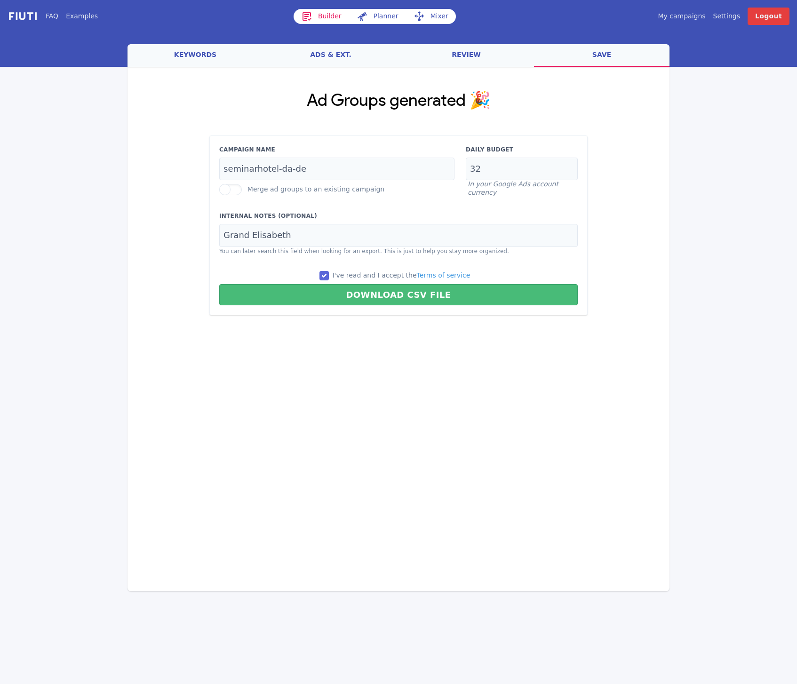
click at [416, 370] on div "Loading... Loading Ad Groups generated 🎉 Campaign Name seminarhotel-da-de Merge…" at bounding box center [399, 272] width 542 height 410
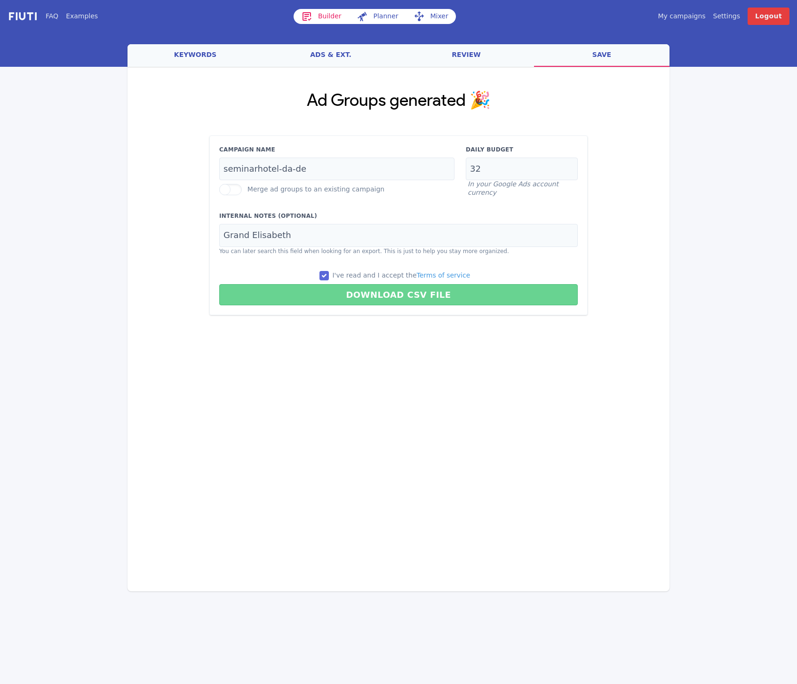
click at [373, 295] on button "Download CSV File" at bounding box center [398, 294] width 359 height 21
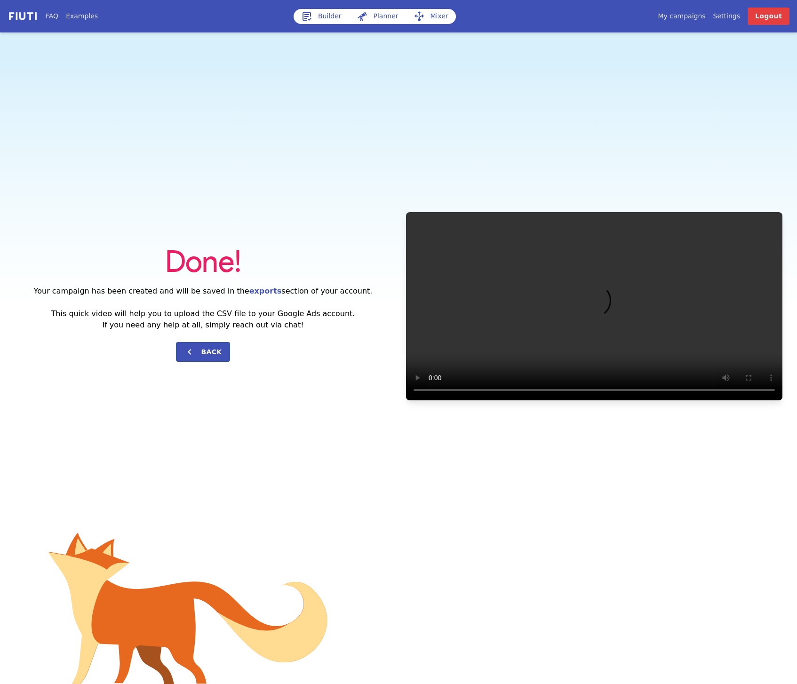
click at [455, 121] on div "Done! Your campaign has been created and will be saved in the exports section o…" at bounding box center [398, 305] width 797 height 547
